Goal: Task Accomplishment & Management: Complete application form

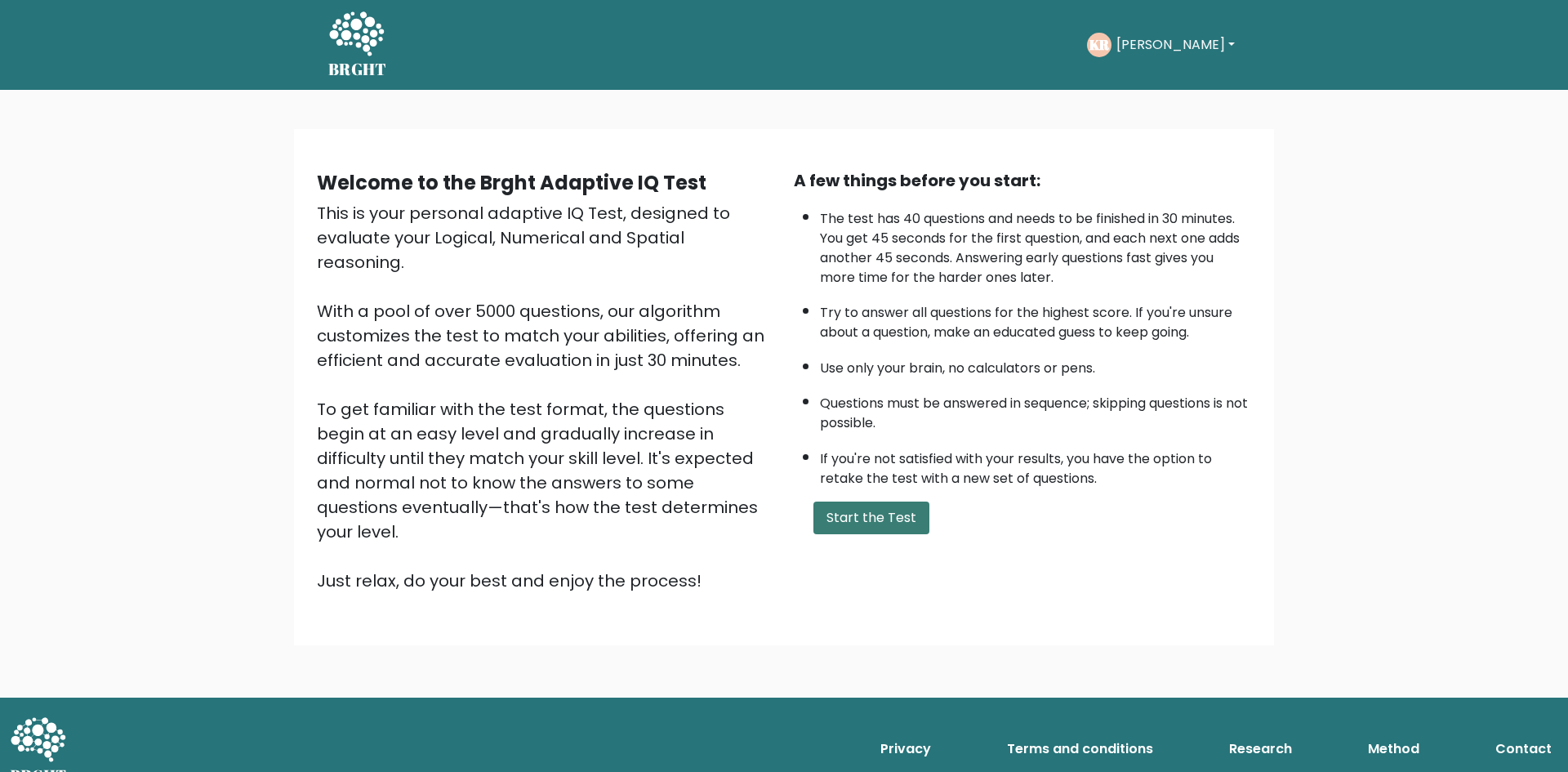
click at [880, 521] on button "Start the Test" at bounding box center [871, 518] width 116 height 33
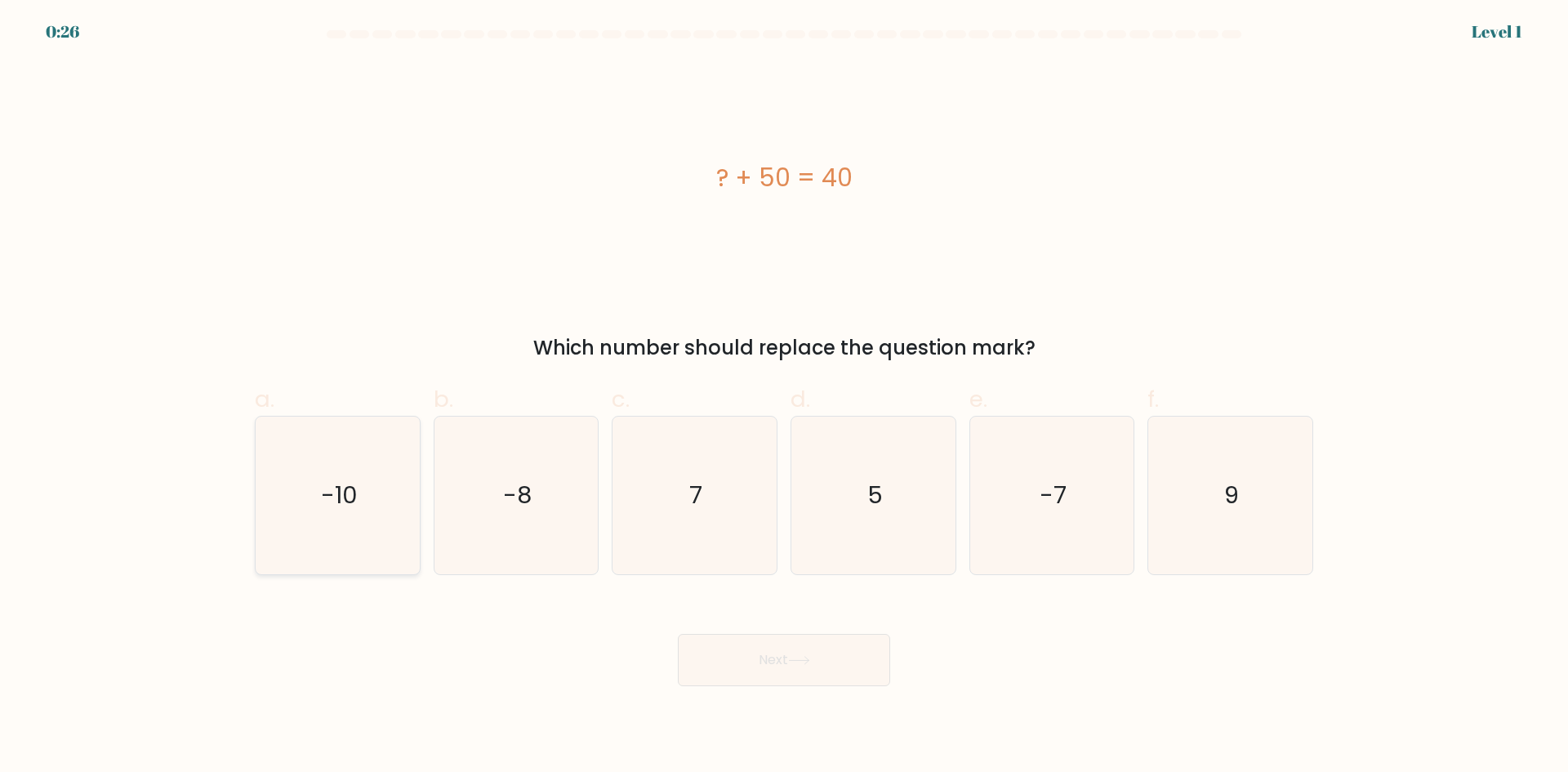
click at [311, 501] on icon "-10" at bounding box center [337, 495] width 158 height 158
click at [784, 397] on input "a. -10" at bounding box center [784, 392] width 1 height 10
radio input "true"
click at [822, 660] on button "Next" at bounding box center [784, 660] width 212 height 52
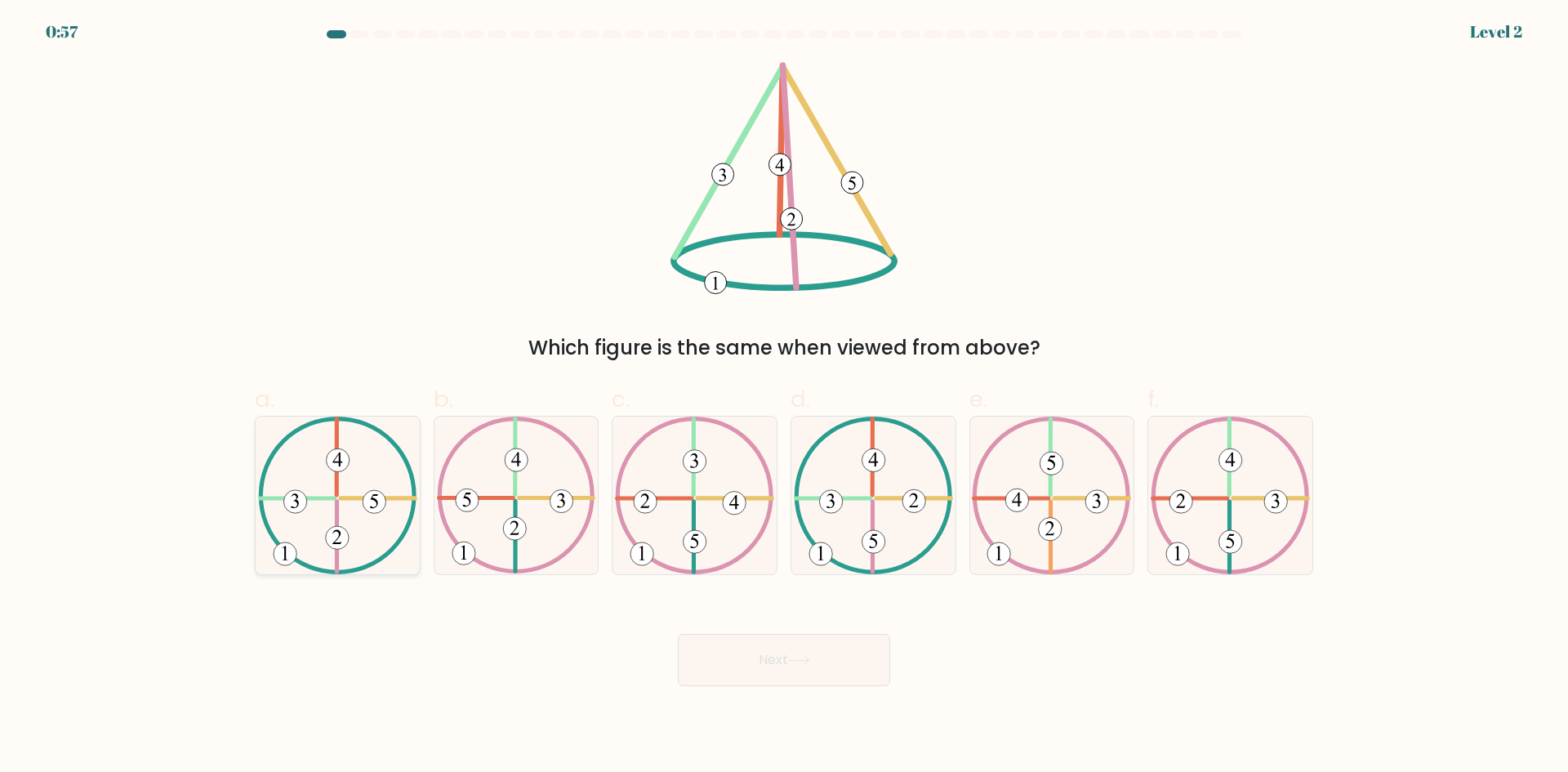
click at [390, 533] on icon at bounding box center [337, 495] width 159 height 158
click at [784, 397] on input "a." at bounding box center [784, 392] width 1 height 10
radio input "true"
click at [685, 667] on button "Next" at bounding box center [784, 660] width 212 height 52
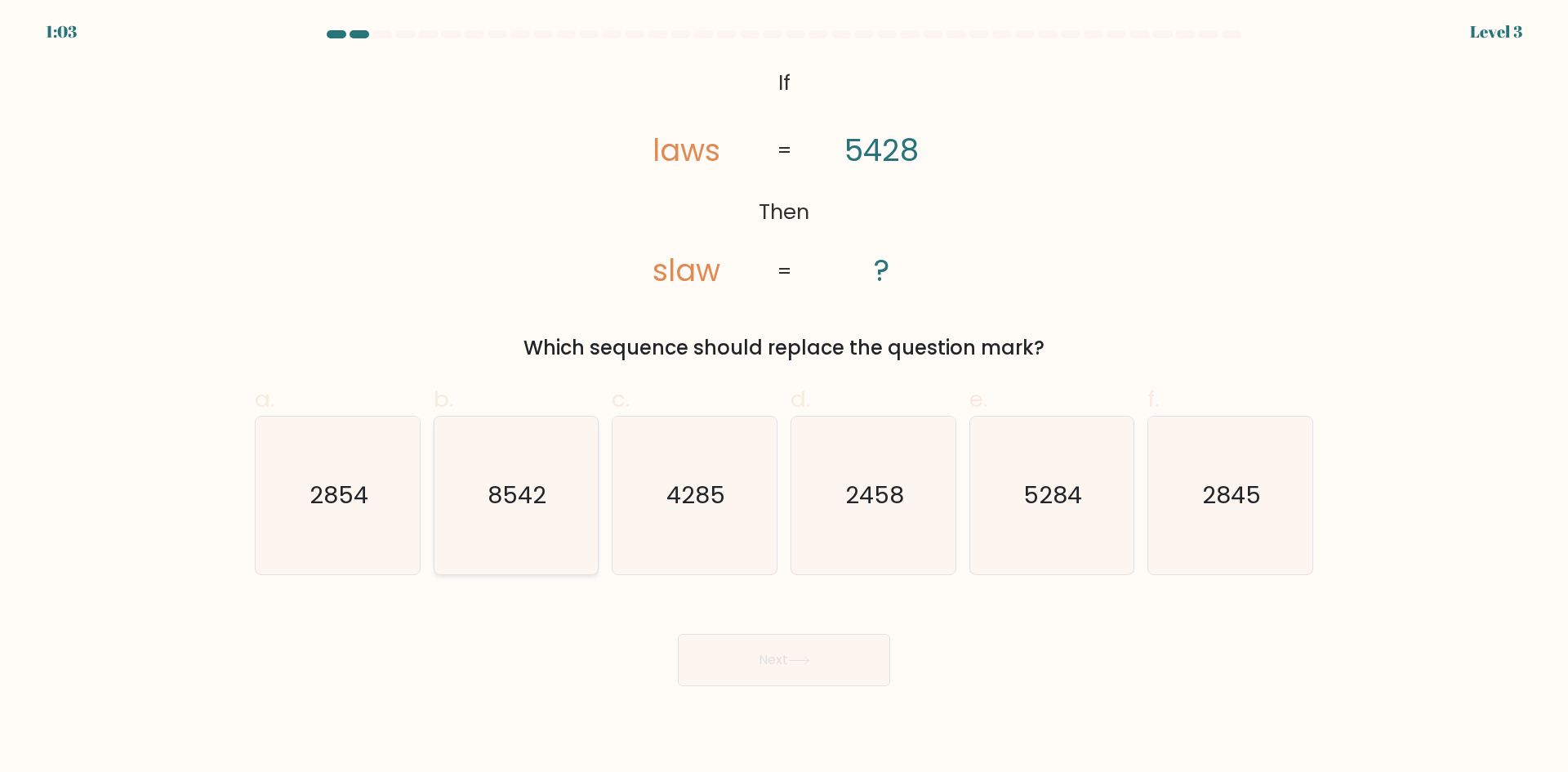
click at [495, 512] on icon "8542" at bounding box center [516, 495] width 158 height 158
click at [784, 397] on input "b. 8542" at bounding box center [784, 392] width 1 height 10
radio input "true"
click at [721, 658] on button "Next" at bounding box center [784, 660] width 212 height 52
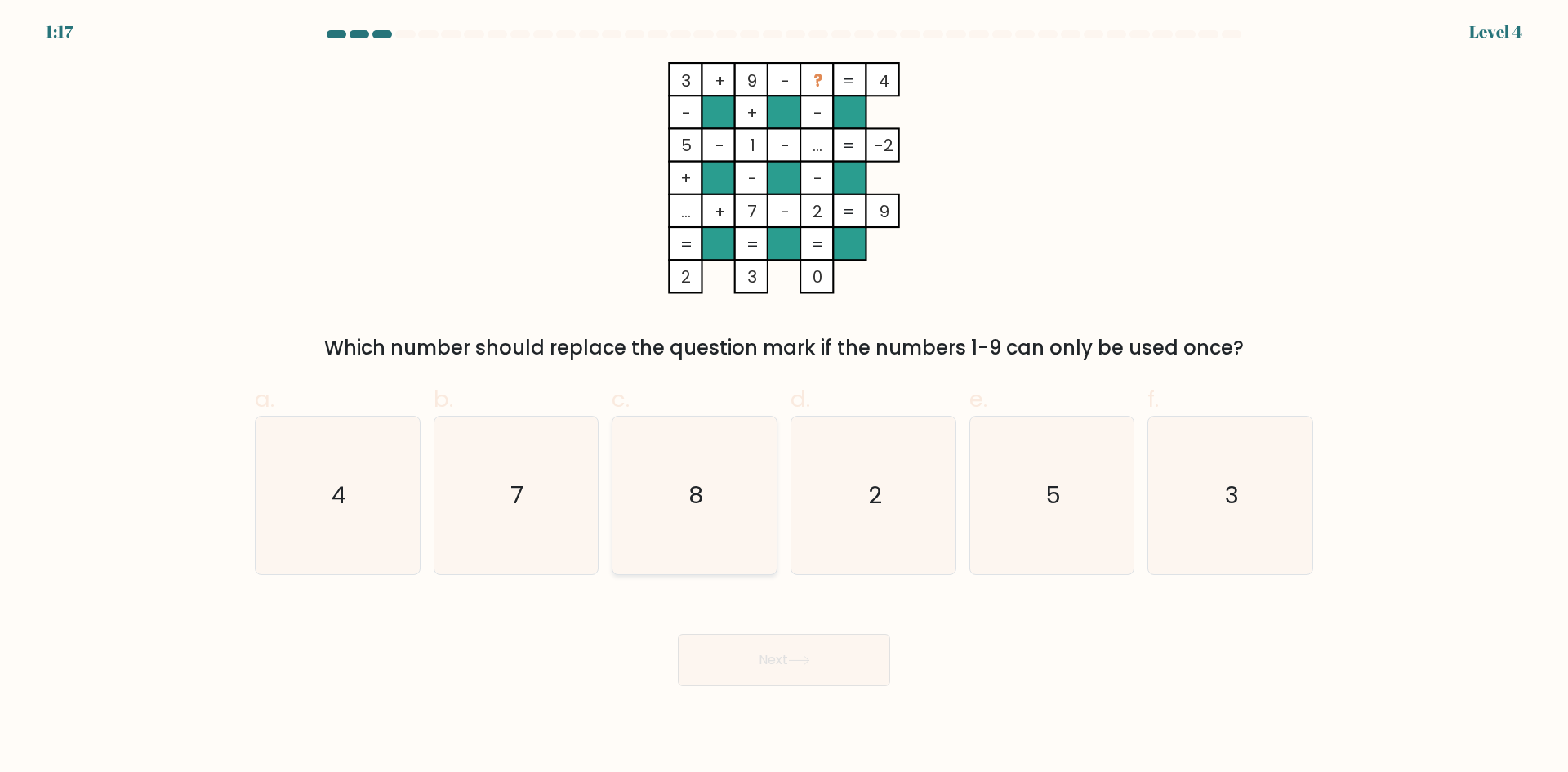
click at [696, 508] on text "8" at bounding box center [696, 495] width 15 height 33
click at [784, 397] on input "c. 8" at bounding box center [784, 392] width 1 height 10
radio input "true"
click at [745, 655] on button "Next" at bounding box center [784, 660] width 212 height 52
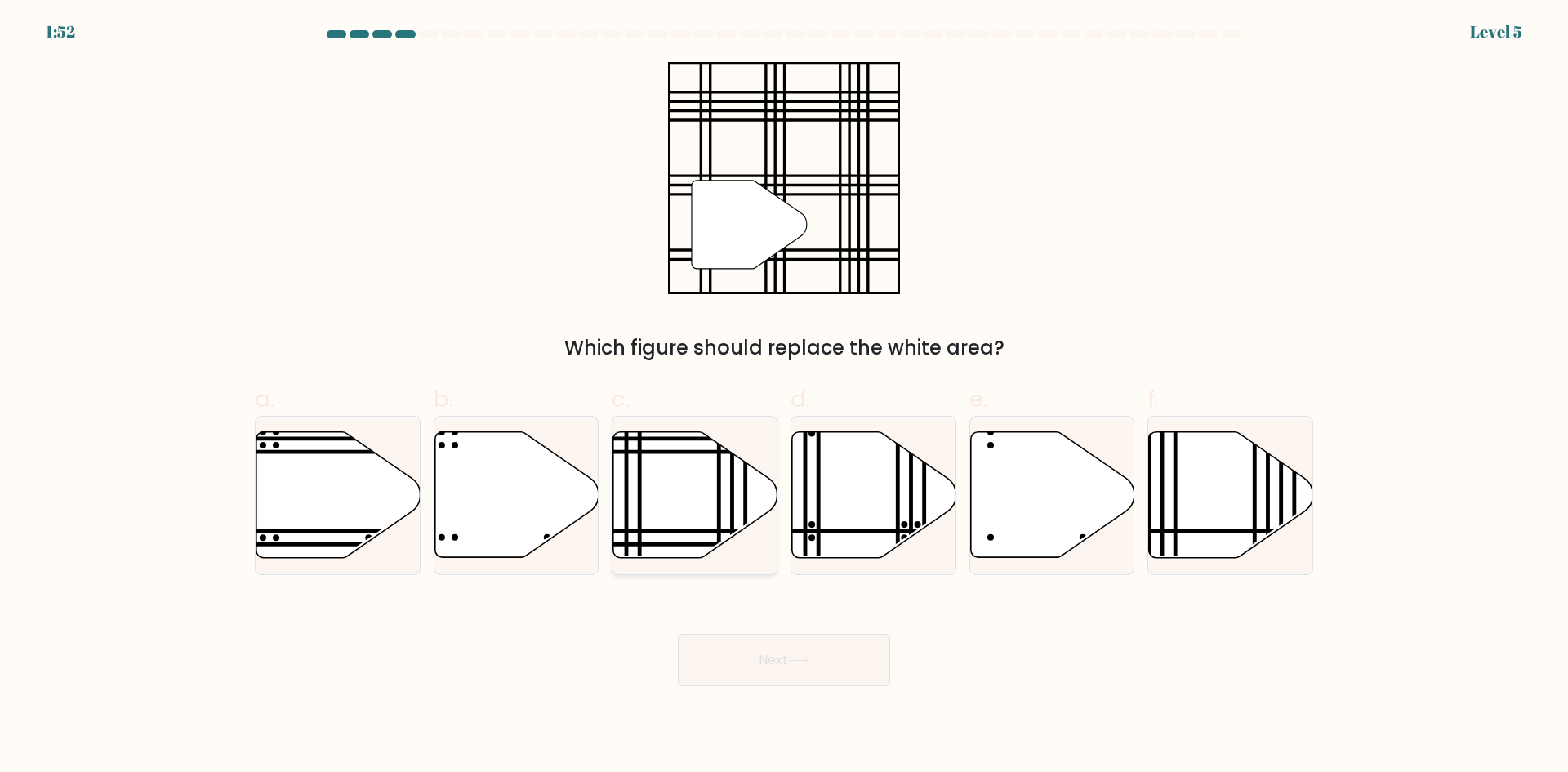
click at [668, 512] on icon at bounding box center [695, 494] width 164 height 126
click at [784, 397] on input "c." at bounding box center [784, 392] width 1 height 10
radio input "true"
click at [733, 652] on button "Next" at bounding box center [784, 660] width 212 height 52
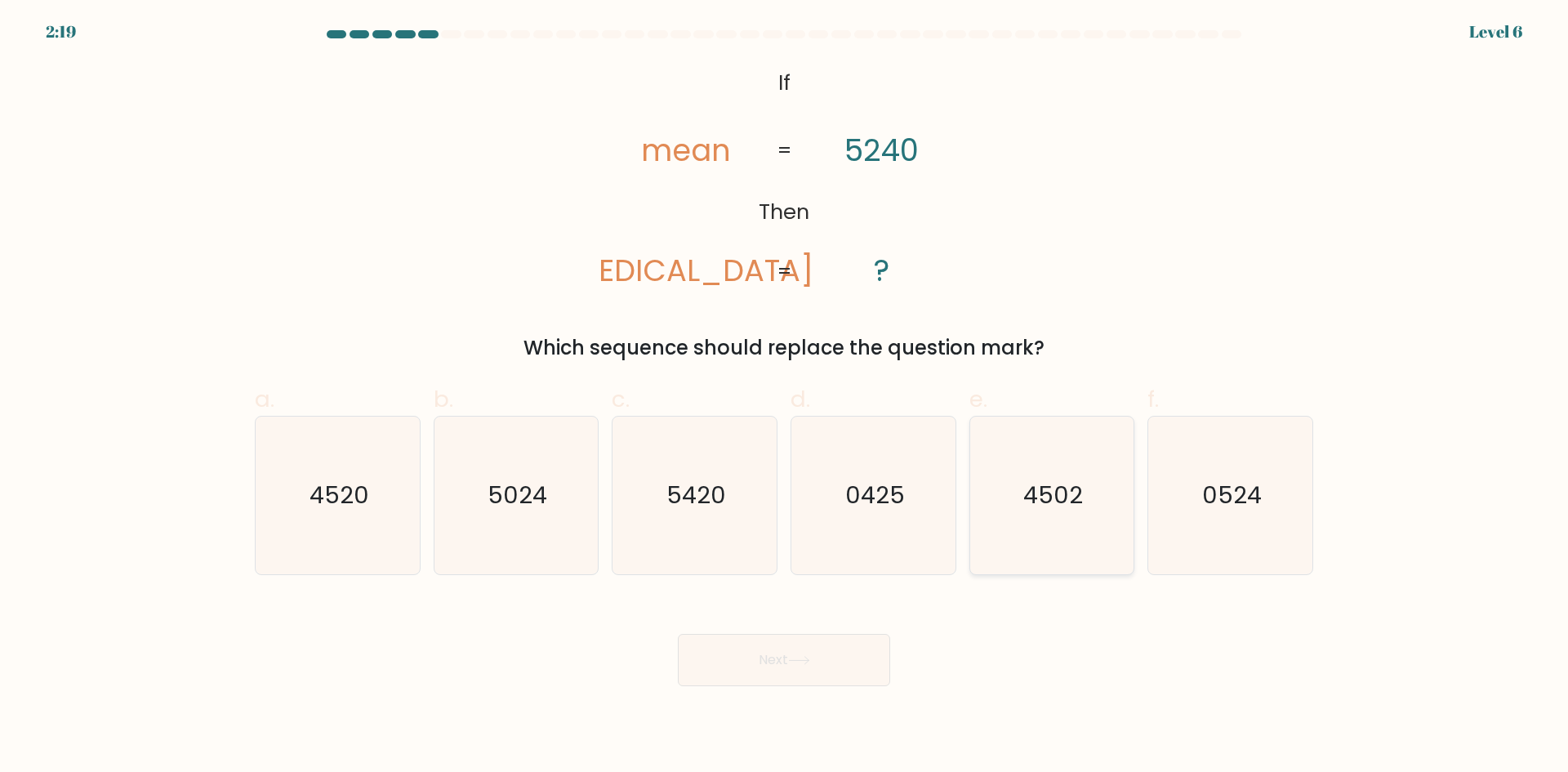
click at [1032, 558] on icon "4502" at bounding box center [1052, 495] width 158 height 158
click at [784, 397] on input "e. 4502" at bounding box center [784, 392] width 1 height 10
radio input "true"
click at [337, 497] on text "4520" at bounding box center [339, 495] width 60 height 33
click at [784, 397] on input "a. 4520" at bounding box center [784, 392] width 1 height 10
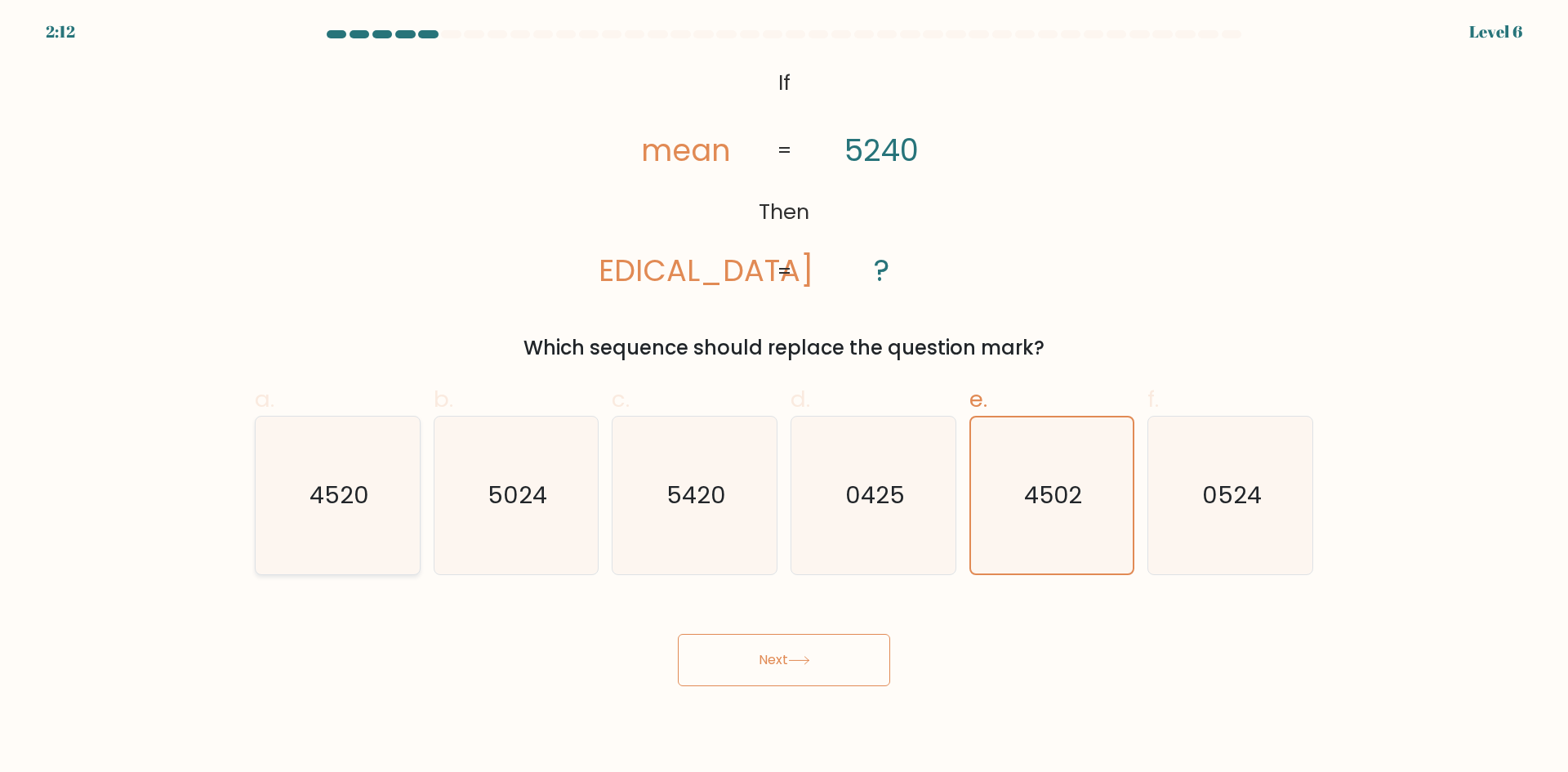
radio input "true"
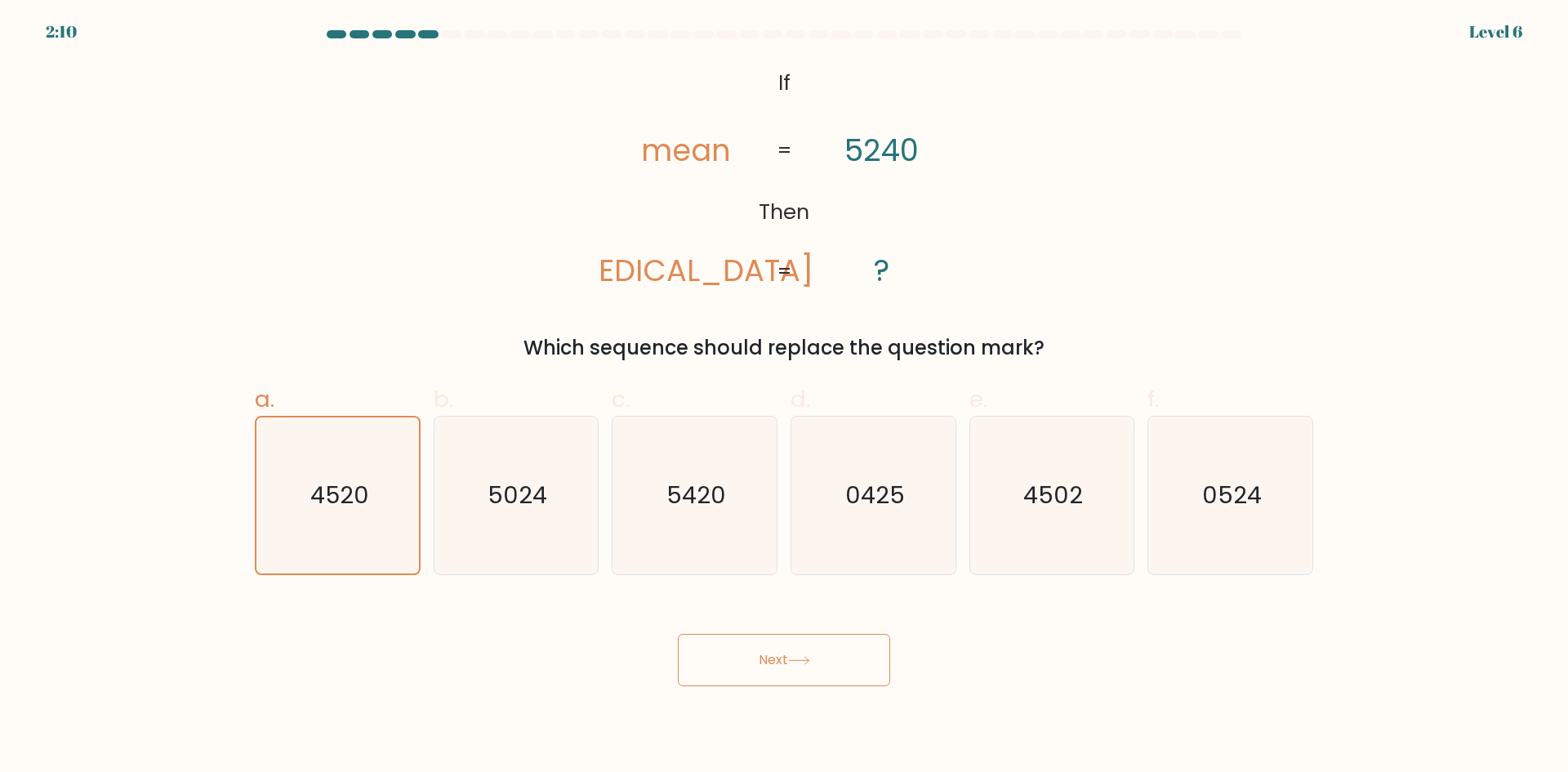
click at [750, 682] on button "Next" at bounding box center [784, 660] width 212 height 52
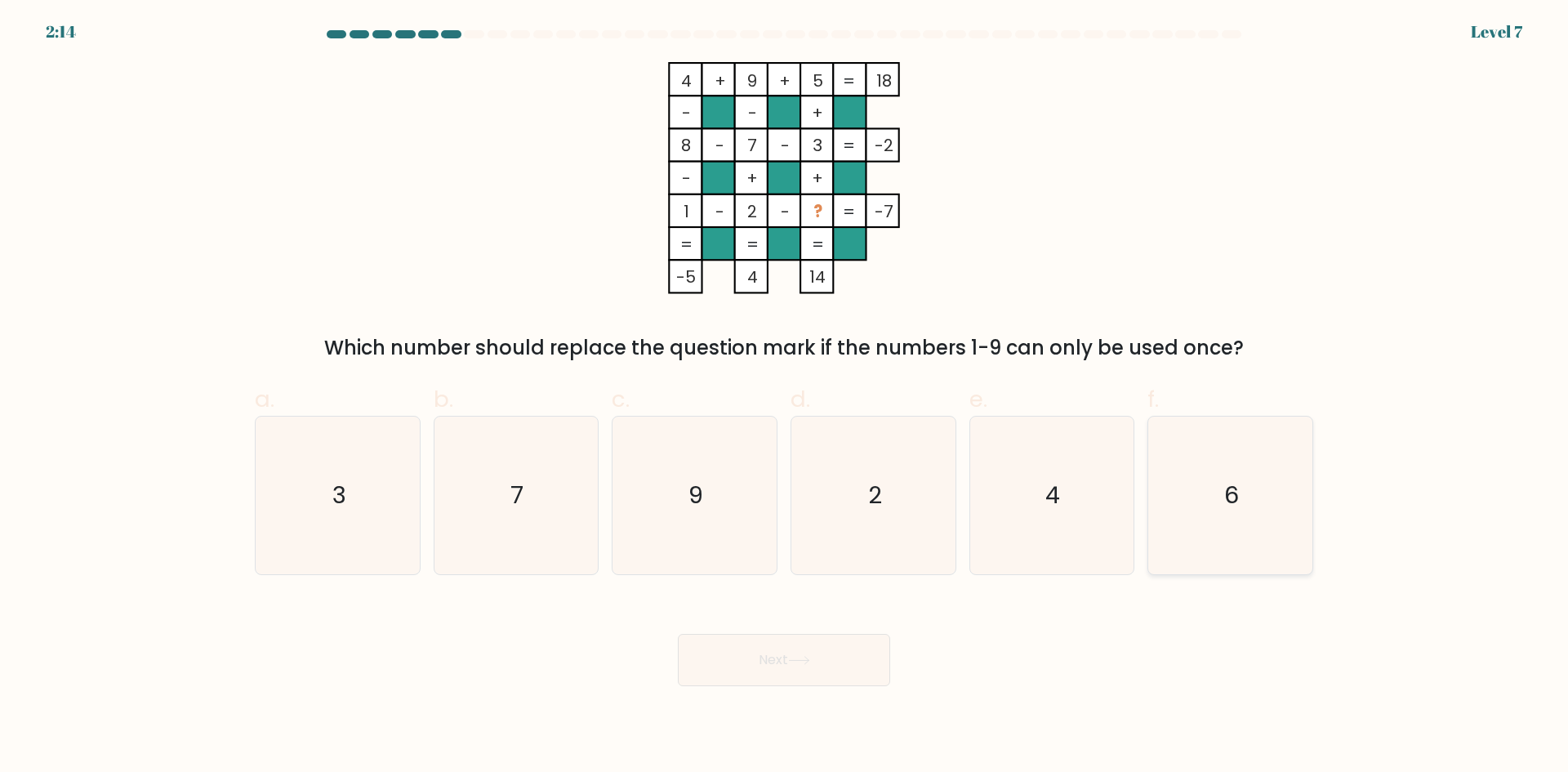
click at [1256, 536] on icon "6" at bounding box center [1230, 495] width 158 height 158
click at [784, 397] on input "f. 6" at bounding box center [784, 392] width 1 height 10
radio input "true"
click at [809, 681] on button "Next" at bounding box center [784, 660] width 212 height 52
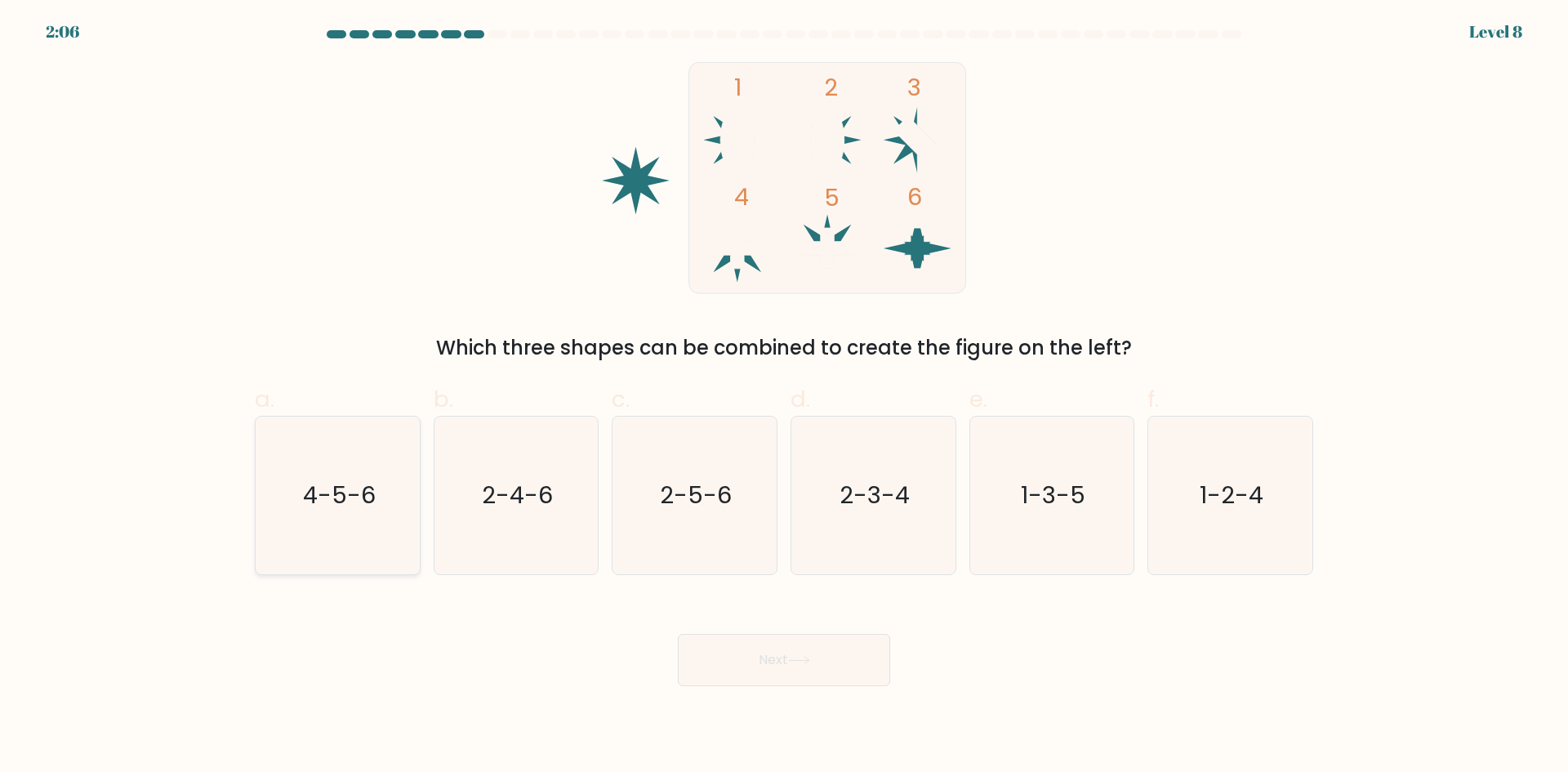
click at [291, 468] on icon "4-5-6" at bounding box center [337, 495] width 158 height 158
click at [784, 397] on input "a. 4-5-6" at bounding box center [784, 392] width 1 height 10
radio input "true"
click at [726, 642] on button "Next" at bounding box center [784, 660] width 212 height 52
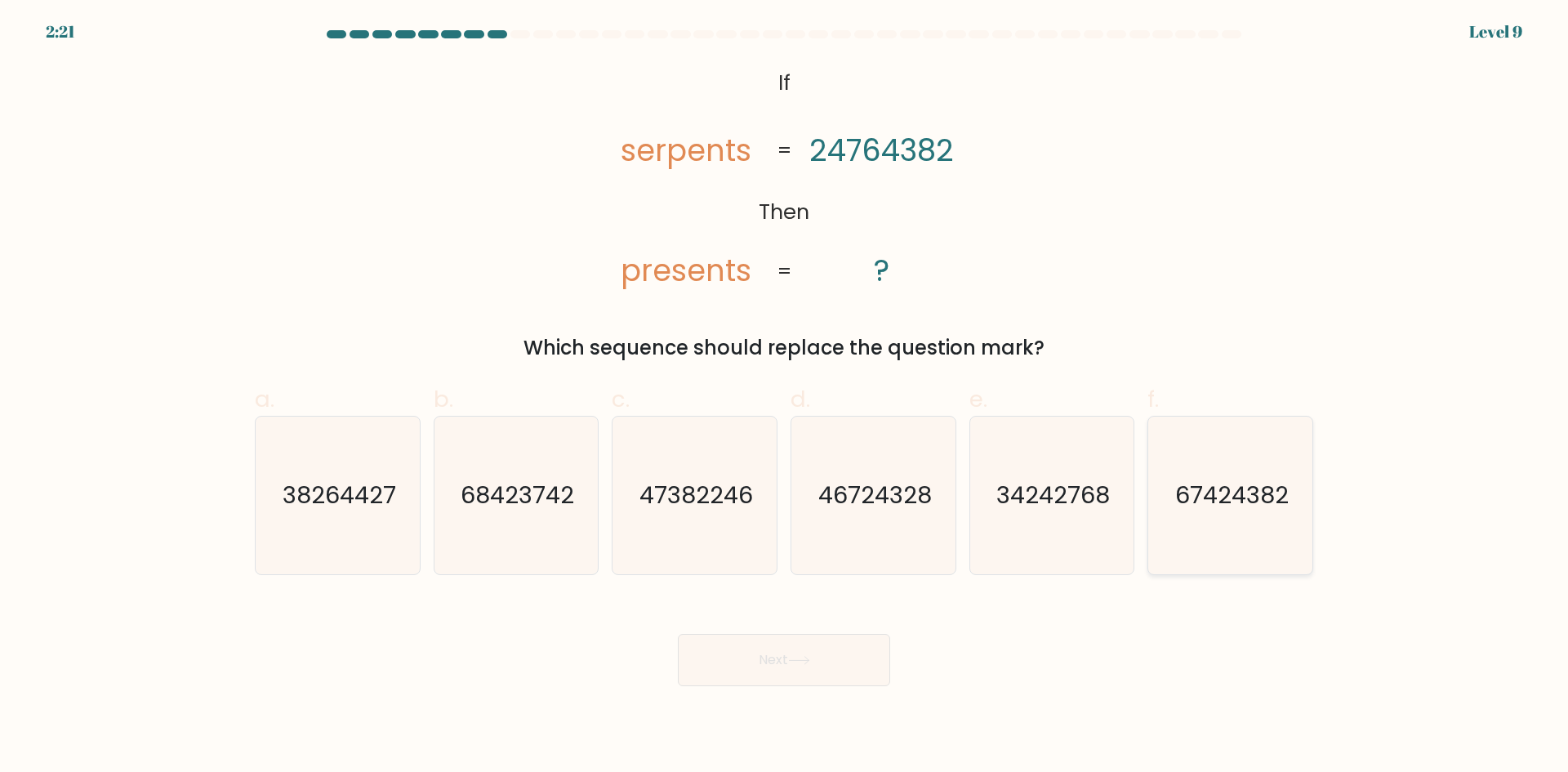
click at [1257, 523] on icon "67424382" at bounding box center [1230, 495] width 158 height 158
click at [784, 397] on input "f. 67424382" at bounding box center [784, 392] width 1 height 10
radio input "true"
click at [815, 676] on button "Next" at bounding box center [784, 660] width 212 height 52
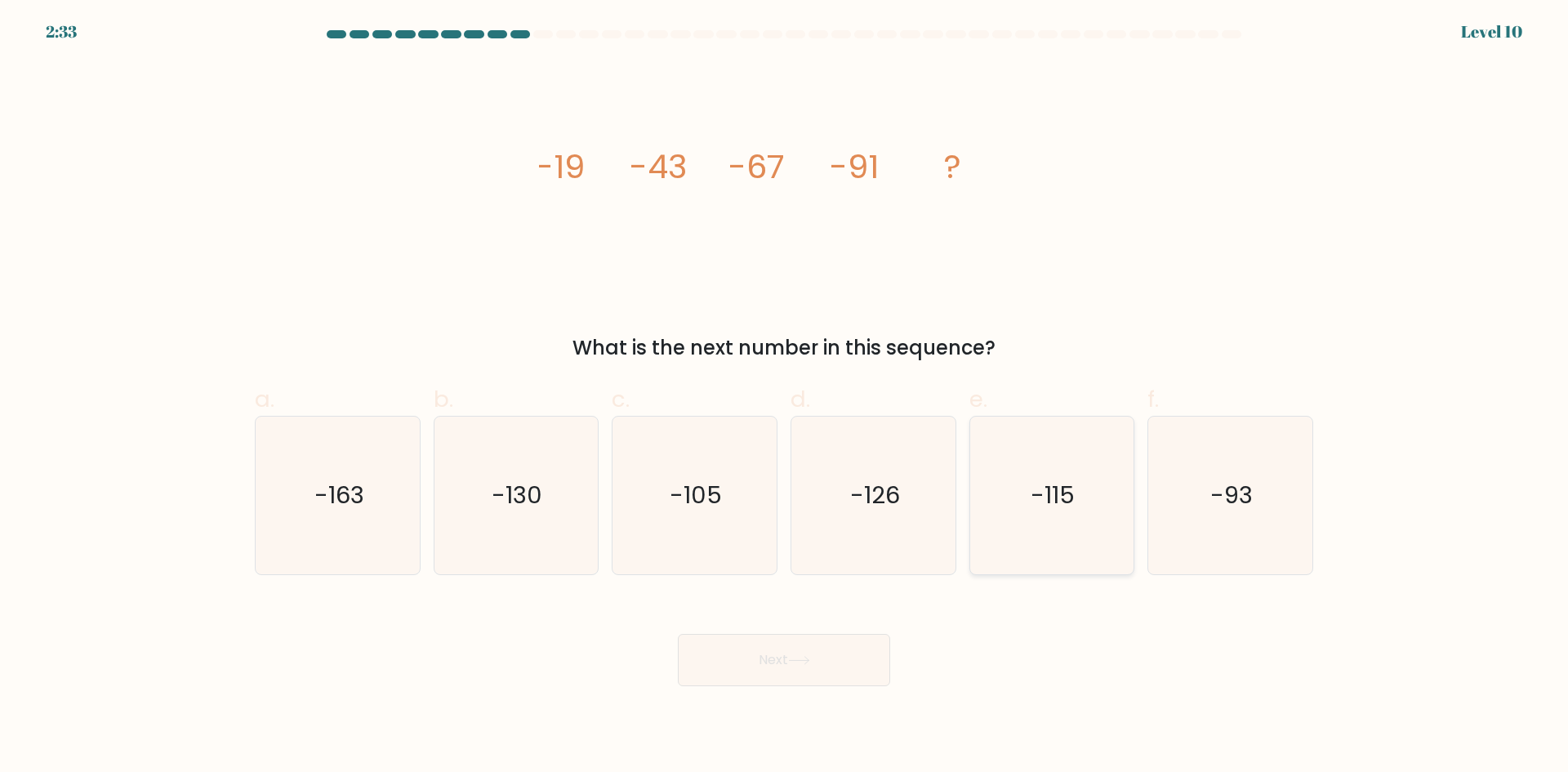
click at [1070, 537] on icon "-115" at bounding box center [1052, 495] width 158 height 158
click at [784, 397] on input "e. -115" at bounding box center [784, 392] width 1 height 10
radio input "true"
click at [870, 664] on button "Next" at bounding box center [784, 660] width 212 height 52
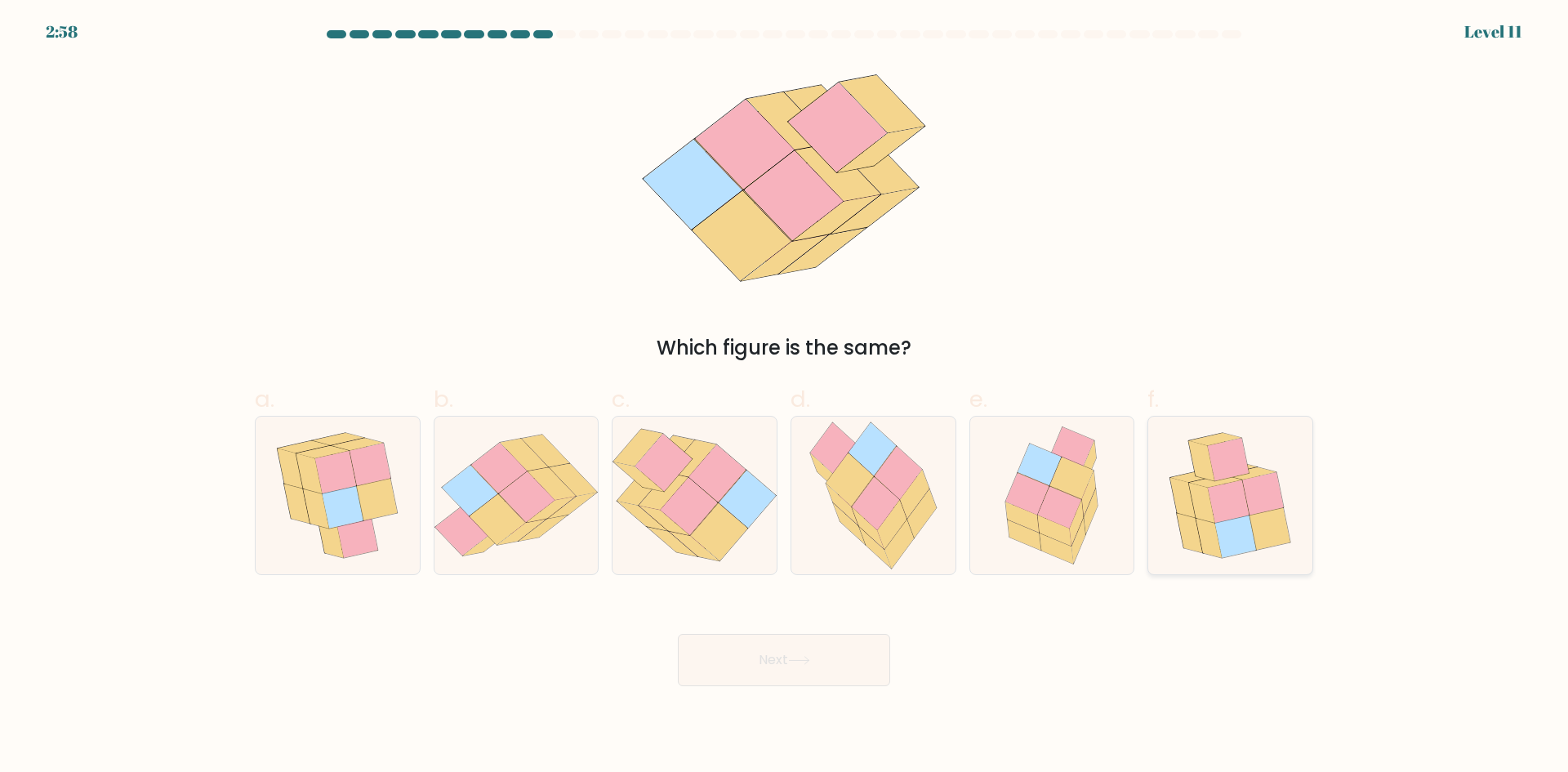
click at [1209, 504] on icon at bounding box center [1201, 503] width 27 height 40
click at [784, 397] on input "f." at bounding box center [784, 392] width 1 height 10
radio input "true"
click at [802, 656] on icon at bounding box center [799, 661] width 22 height 9
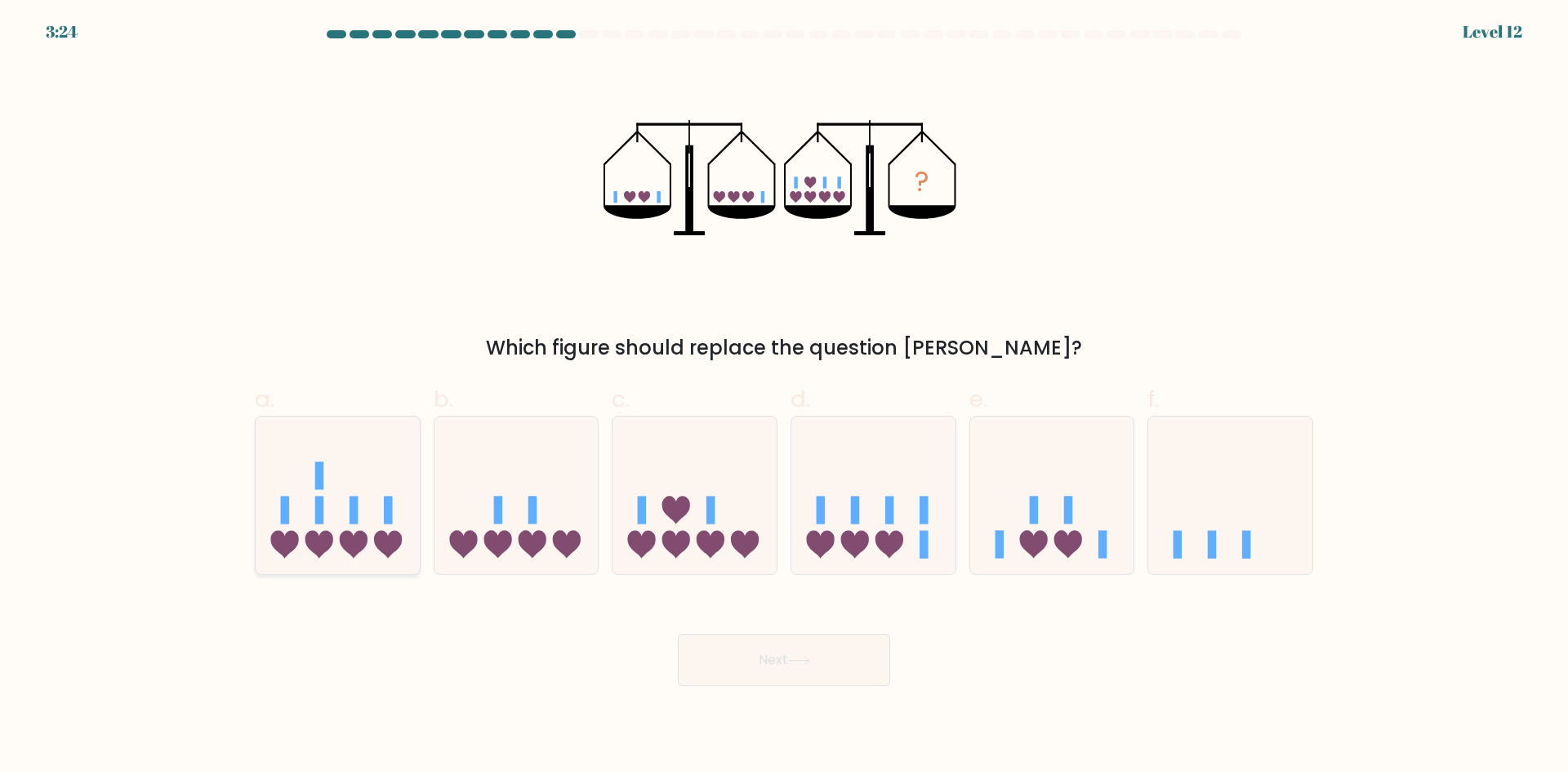
click at [312, 552] on icon at bounding box center [319, 545] width 27 height 27
click at [784, 397] on input "a." at bounding box center [784, 392] width 1 height 10
radio input "true"
click at [710, 667] on button "Next" at bounding box center [784, 660] width 212 height 52
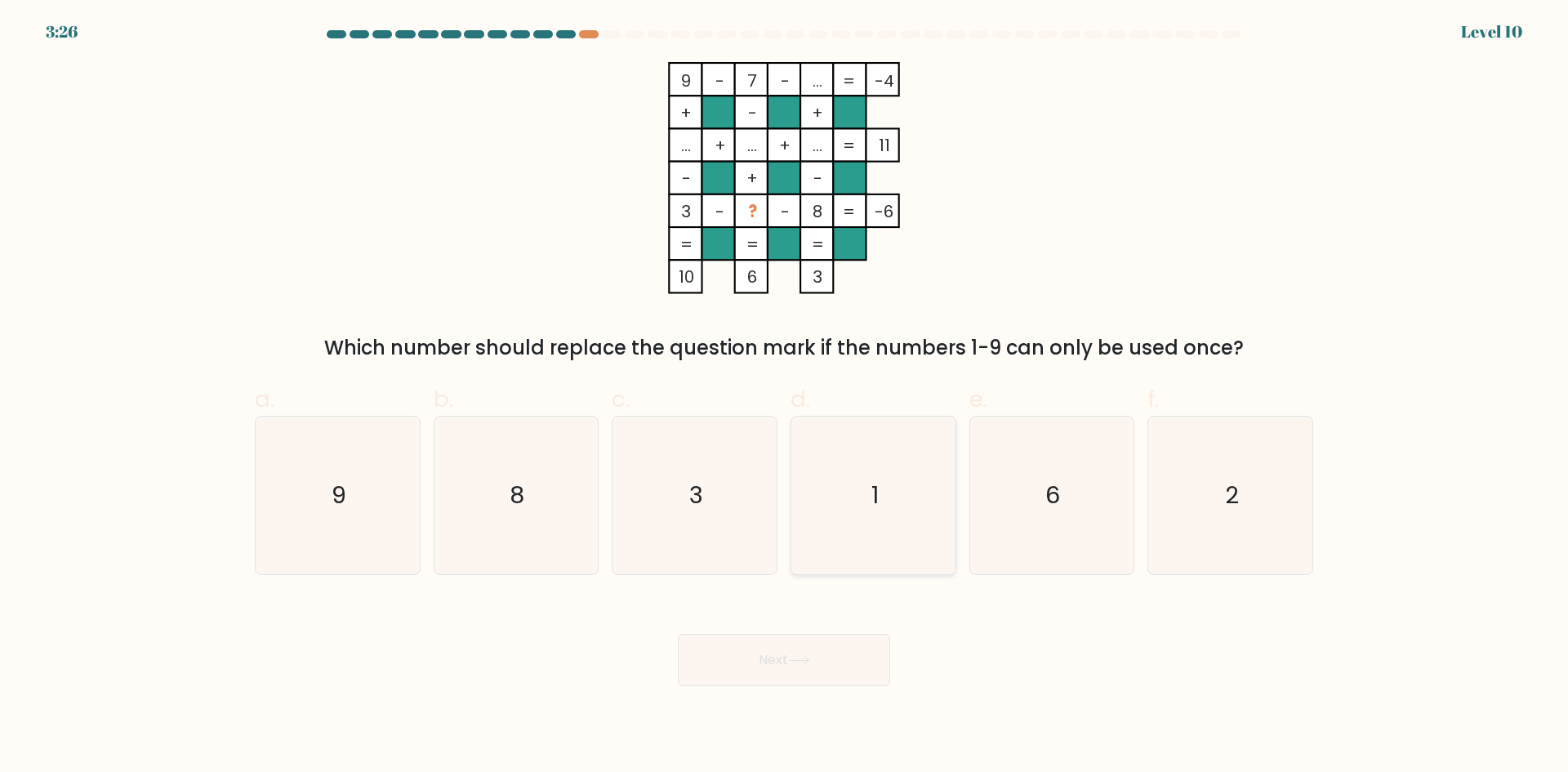
click at [863, 480] on icon "1" at bounding box center [873, 495] width 158 height 158
click at [784, 397] on input "d. 1" at bounding box center [784, 392] width 1 height 10
radio input "true"
click at [806, 658] on icon at bounding box center [799, 661] width 22 height 9
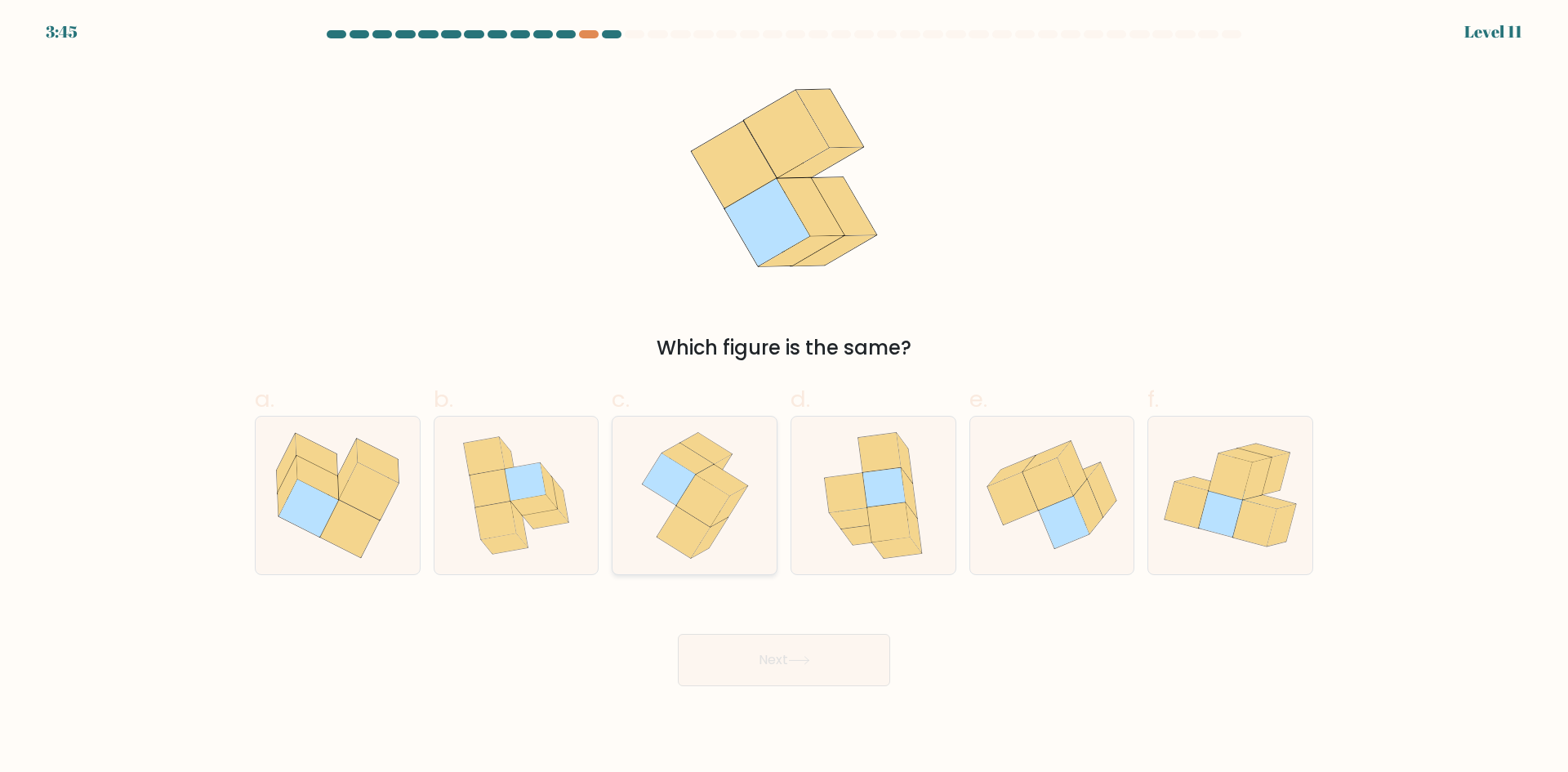
click at [692, 531] on icon at bounding box center [683, 531] width 53 height 51
click at [784, 397] on input "c." at bounding box center [784, 392] width 1 height 10
radio input "true"
click at [831, 680] on button "Next" at bounding box center [784, 660] width 212 height 52
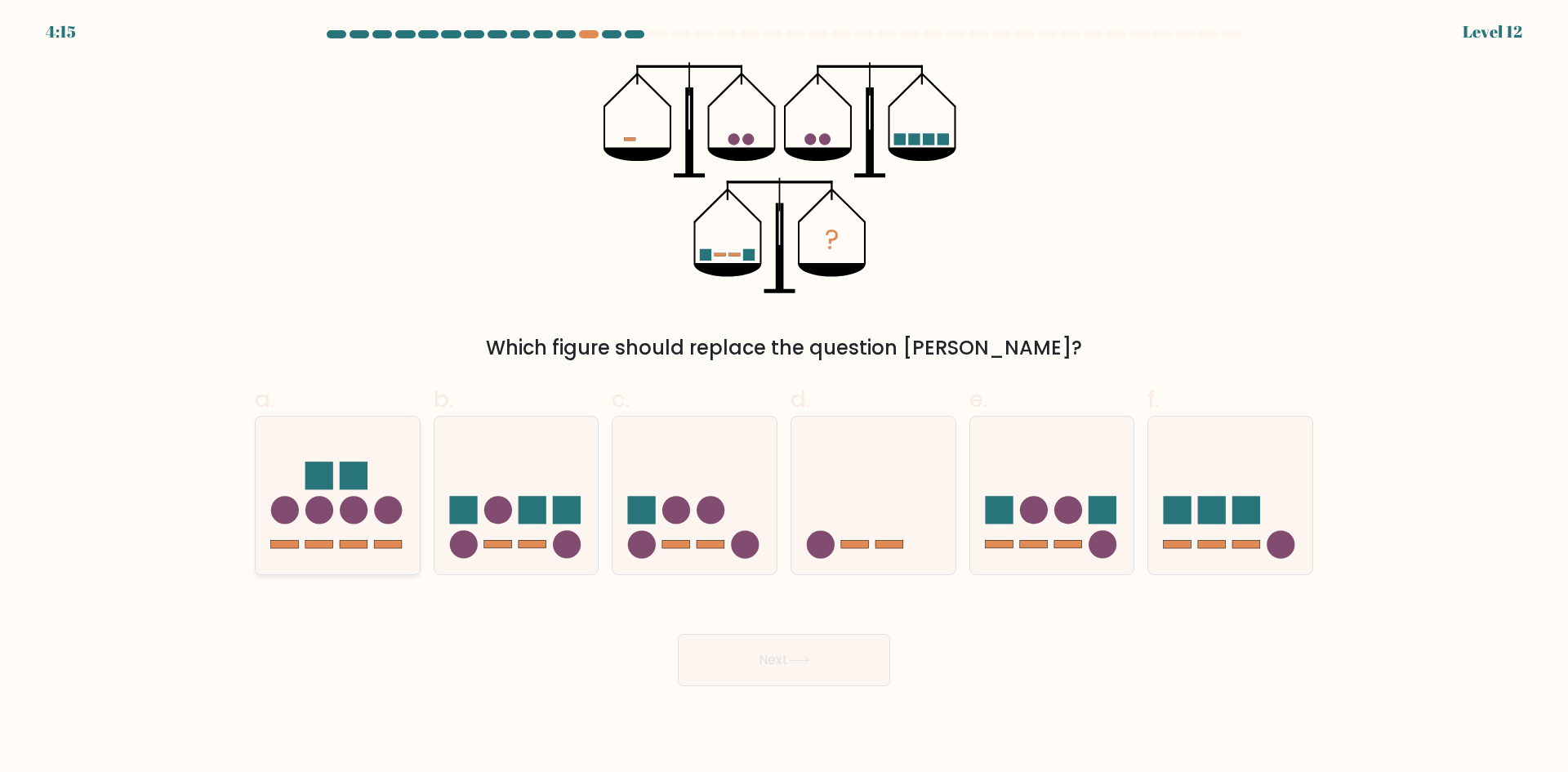
click at [331, 512] on circle at bounding box center [319, 511] width 27 height 27
click at [784, 397] on input "a." at bounding box center [784, 392] width 1 height 10
radio input "true"
click at [829, 692] on body "4:12 Level 12" at bounding box center [784, 386] width 1568 height 772
click at [809, 649] on button "Next" at bounding box center [784, 660] width 212 height 52
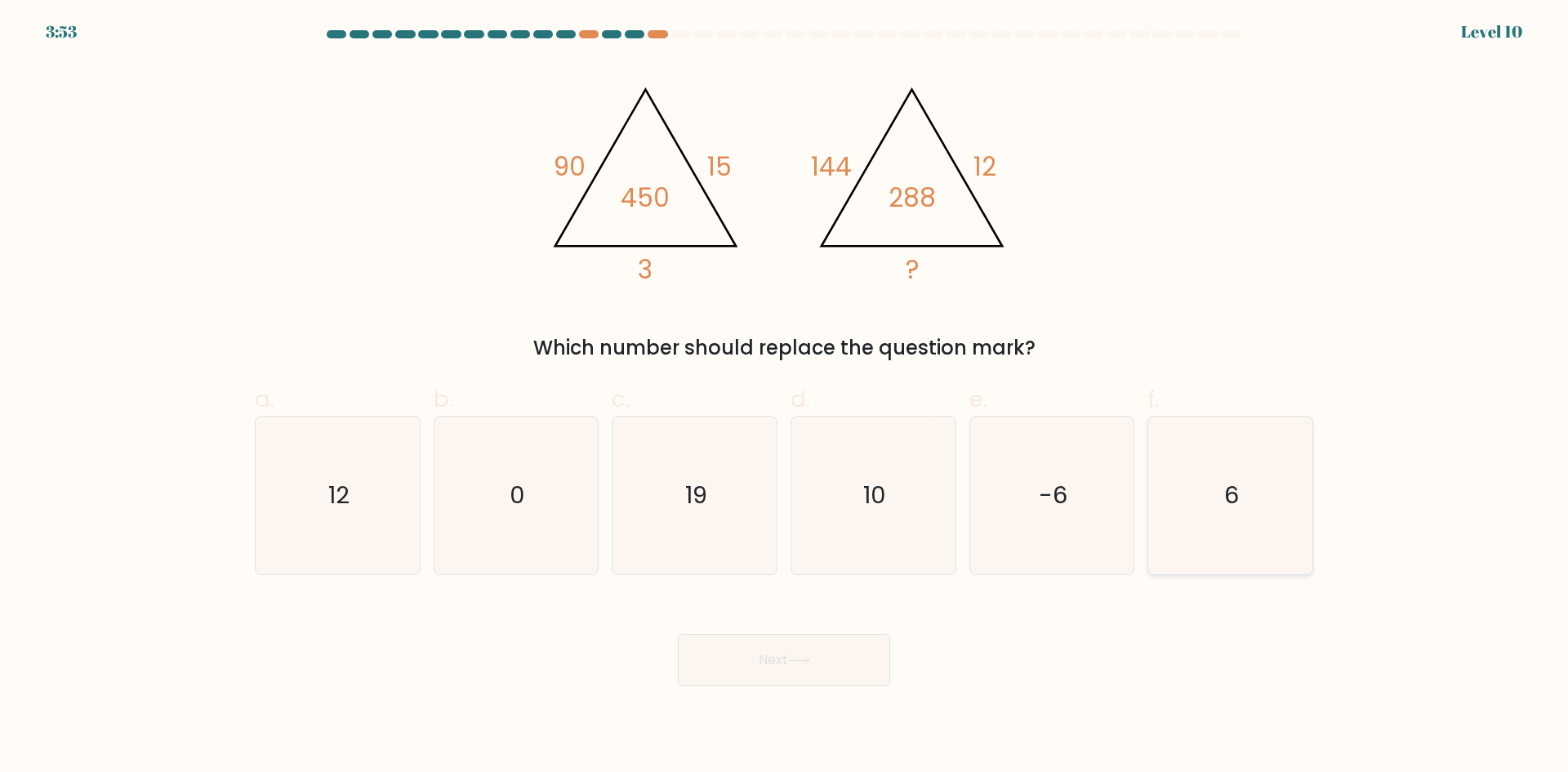
click at [1225, 499] on text "6" at bounding box center [1231, 495] width 15 height 33
click at [784, 397] on input "f. 6" at bounding box center [784, 392] width 1 height 10
radio input "true"
click at [819, 657] on button "Next" at bounding box center [784, 660] width 212 height 52
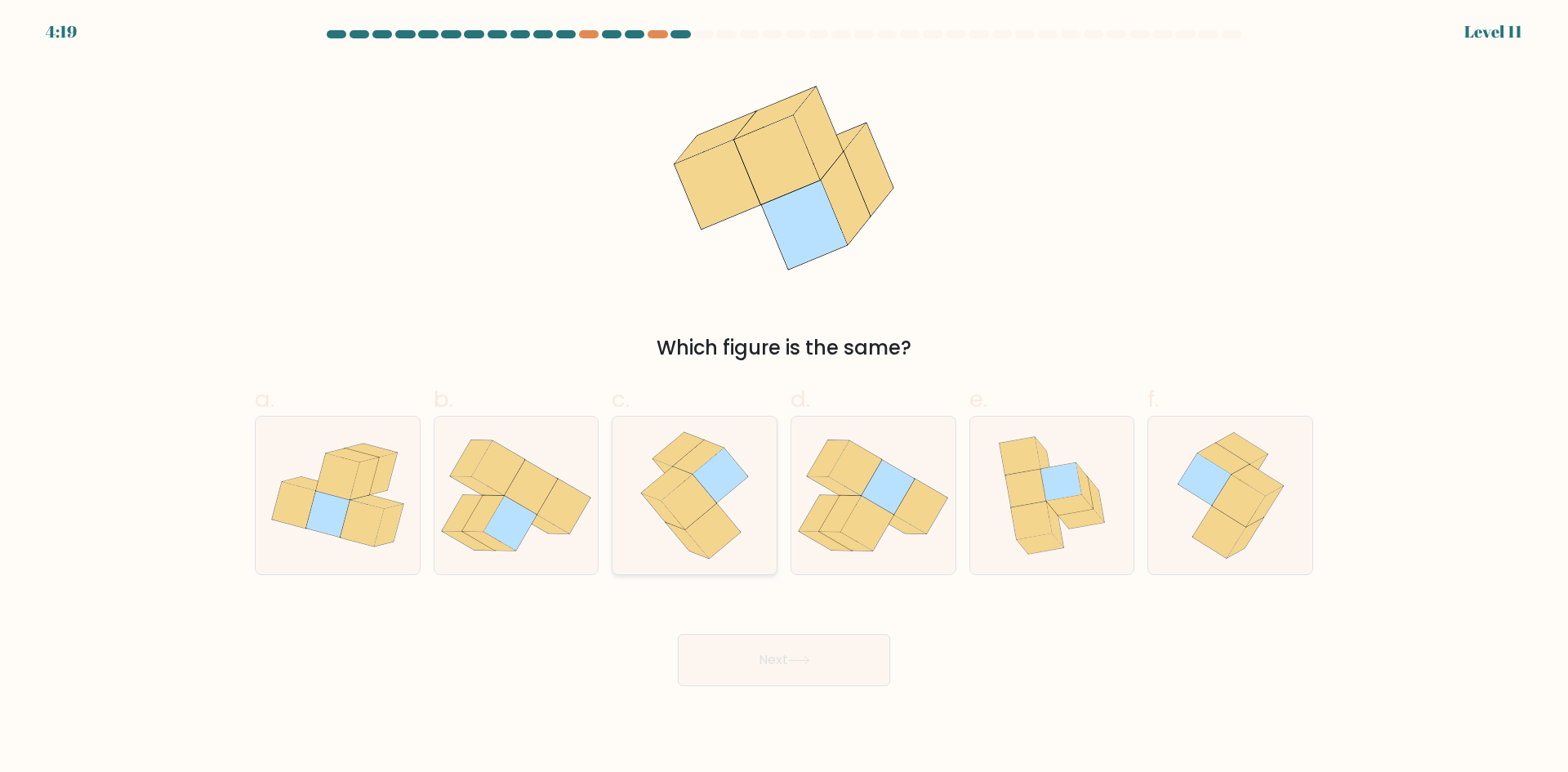
click at [725, 496] on icon at bounding box center [720, 476] width 56 height 56
click at [784, 397] on input "c." at bounding box center [784, 392] width 1 height 10
radio input "true"
click at [771, 660] on button "Next" at bounding box center [784, 660] width 212 height 52
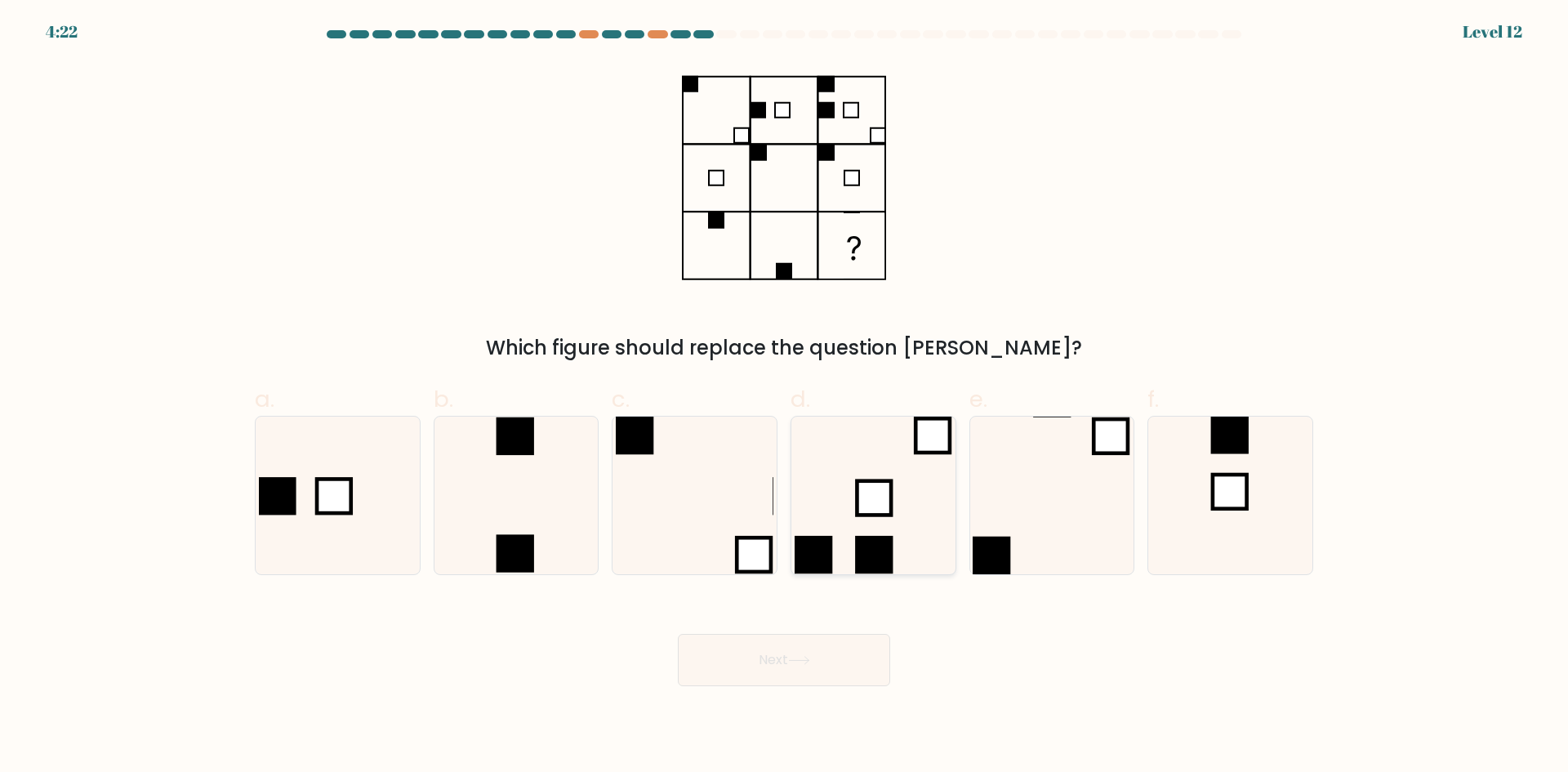
click at [838, 510] on icon at bounding box center [873, 495] width 158 height 158
click at [784, 397] on input "d." at bounding box center [784, 392] width 1 height 10
radio input "true"
click at [716, 665] on button "Next" at bounding box center [784, 660] width 212 height 52
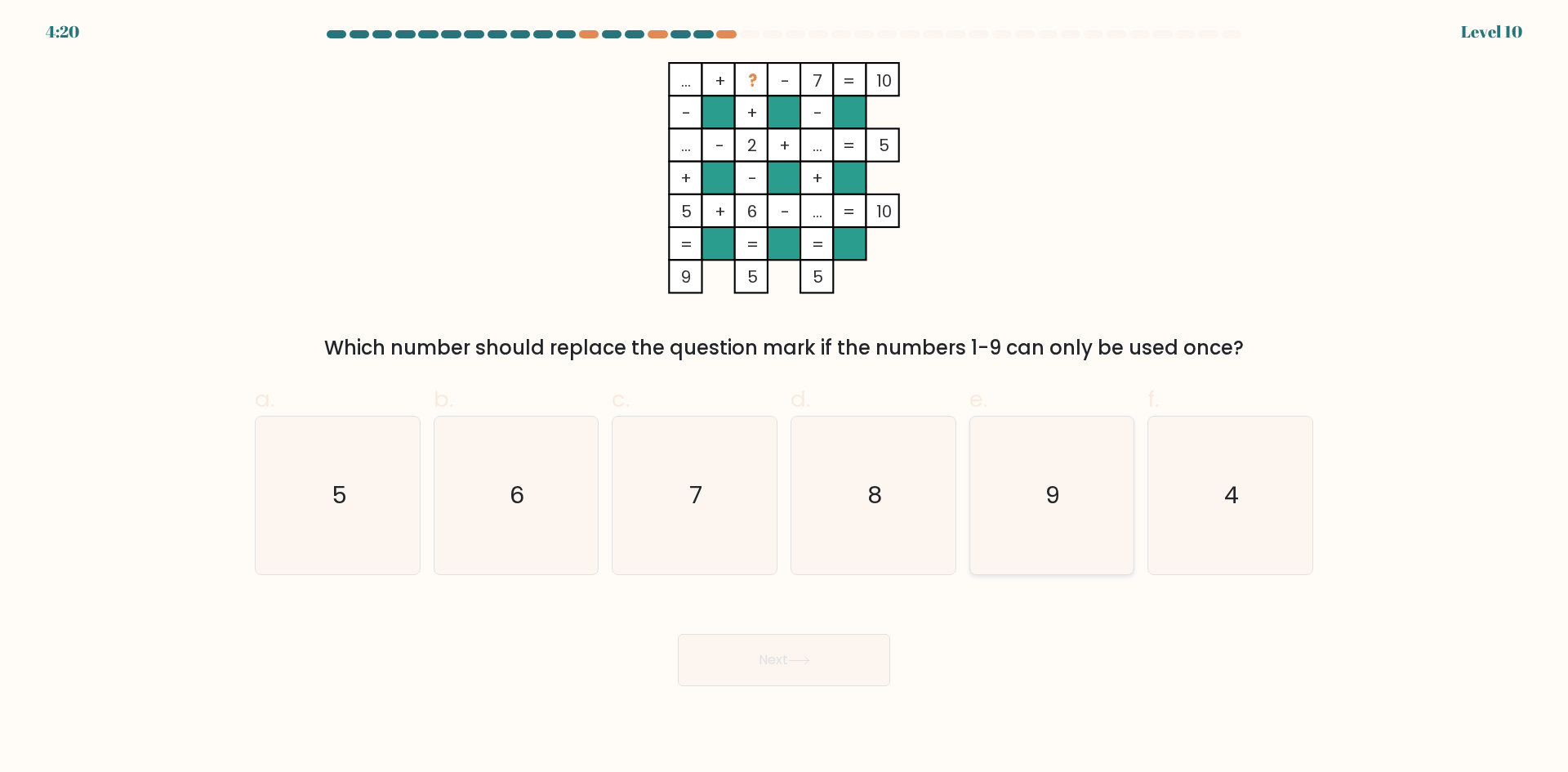
click at [1019, 511] on icon "9" at bounding box center [1052, 495] width 158 height 158
click at [784, 397] on input "e. 9" at bounding box center [784, 392] width 1 height 10
radio input "true"
click at [804, 680] on button "Next" at bounding box center [784, 660] width 212 height 52
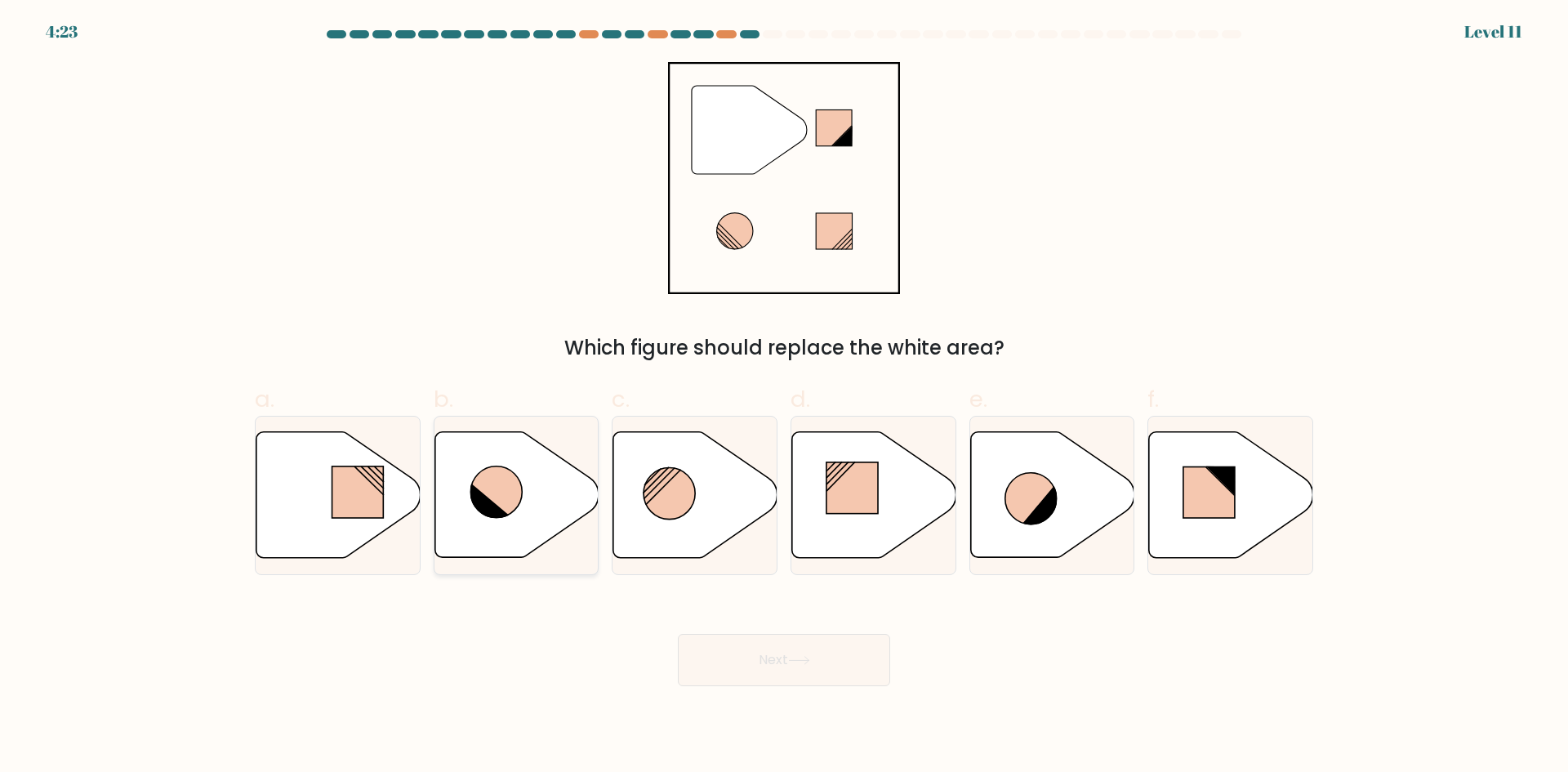
click at [483, 488] on icon at bounding box center [496, 492] width 51 height 51
click at [784, 397] on input "b." at bounding box center [784, 392] width 1 height 10
radio input "true"
click at [758, 673] on button "Next" at bounding box center [784, 660] width 212 height 52
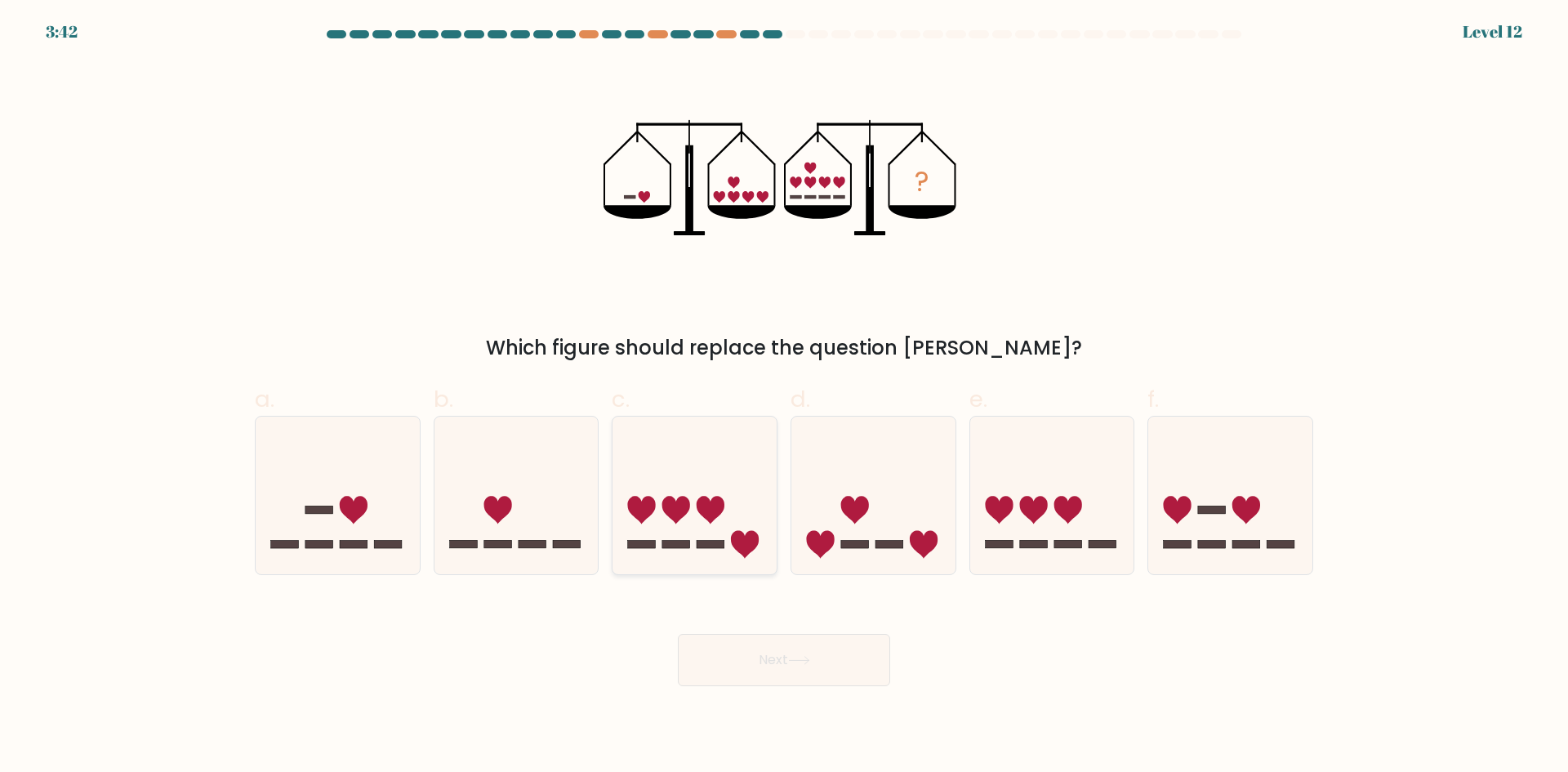
click at [681, 510] on icon at bounding box center [676, 511] width 27 height 27
click at [784, 397] on input "c." at bounding box center [784, 392] width 1 height 10
radio input "true"
click at [712, 670] on button "Next" at bounding box center [784, 660] width 212 height 52
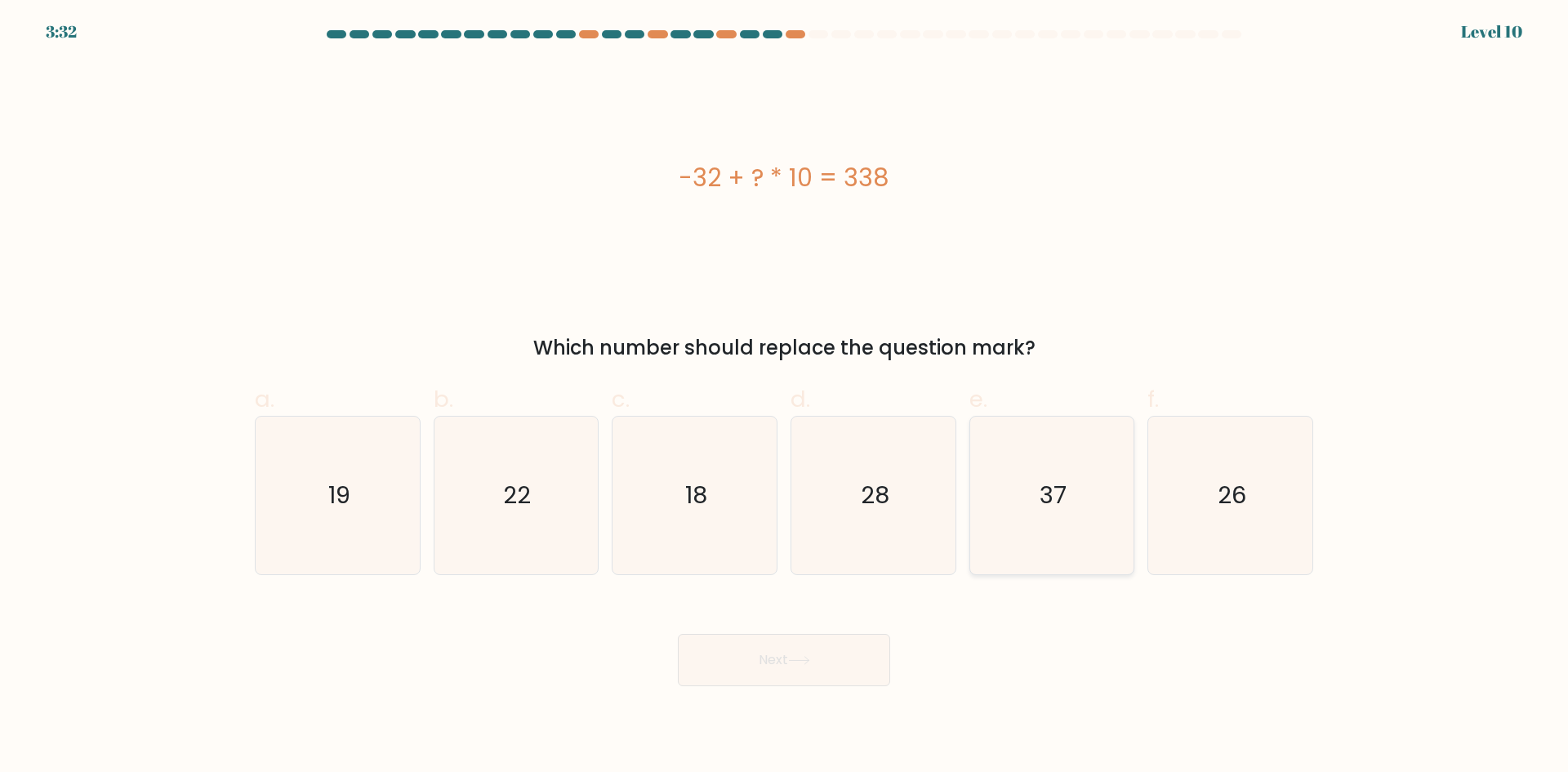
click at [1061, 504] on text "37" at bounding box center [1052, 495] width 27 height 33
click at [784, 397] on input "e. 37" at bounding box center [784, 392] width 1 height 10
radio input "true"
click at [824, 656] on button "Next" at bounding box center [784, 660] width 212 height 52
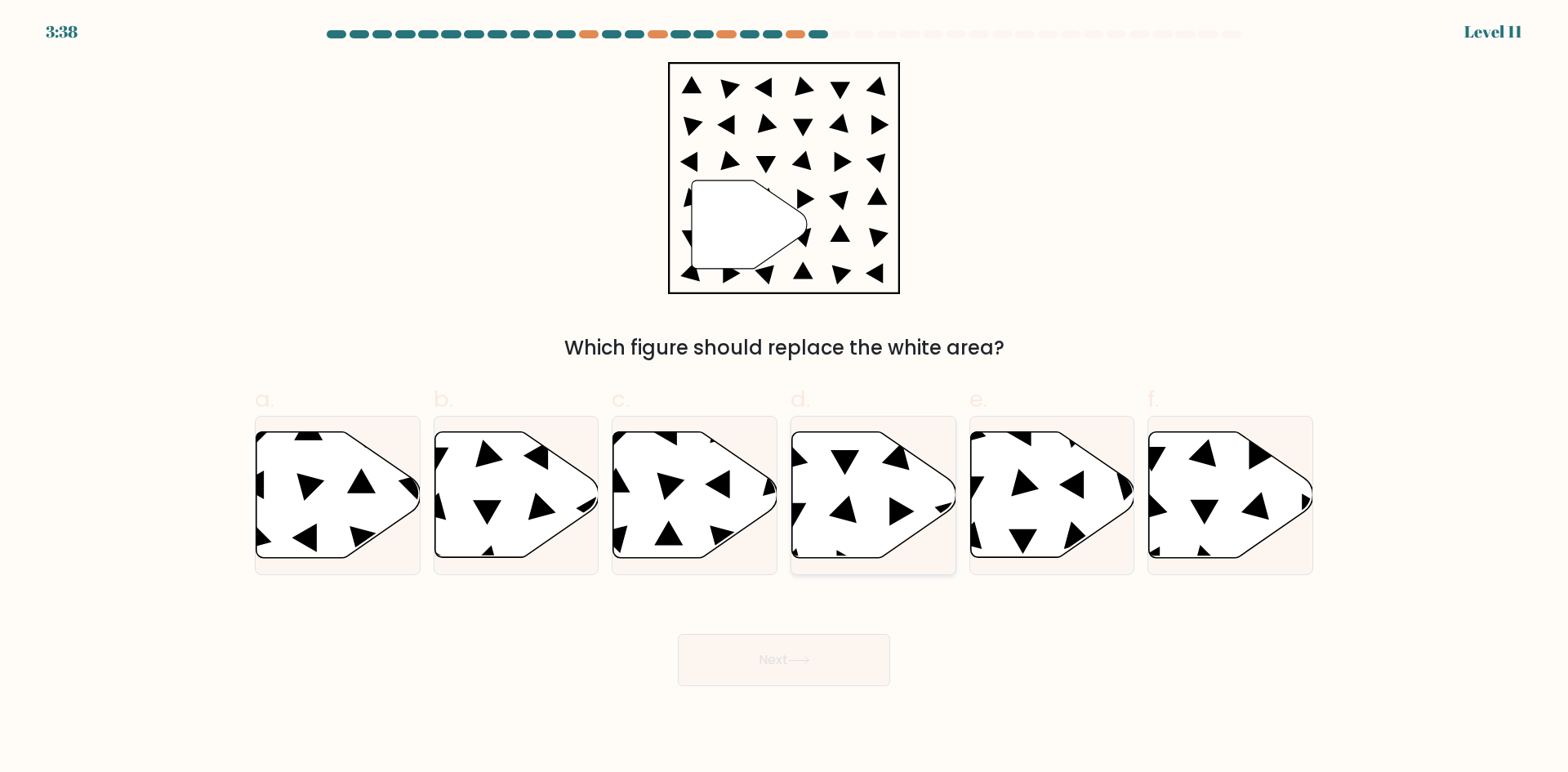
click at [883, 501] on icon at bounding box center [874, 494] width 164 height 126
click at [784, 397] on input "d." at bounding box center [784, 392] width 1 height 10
radio input "true"
click at [813, 673] on button "Next" at bounding box center [784, 660] width 212 height 52
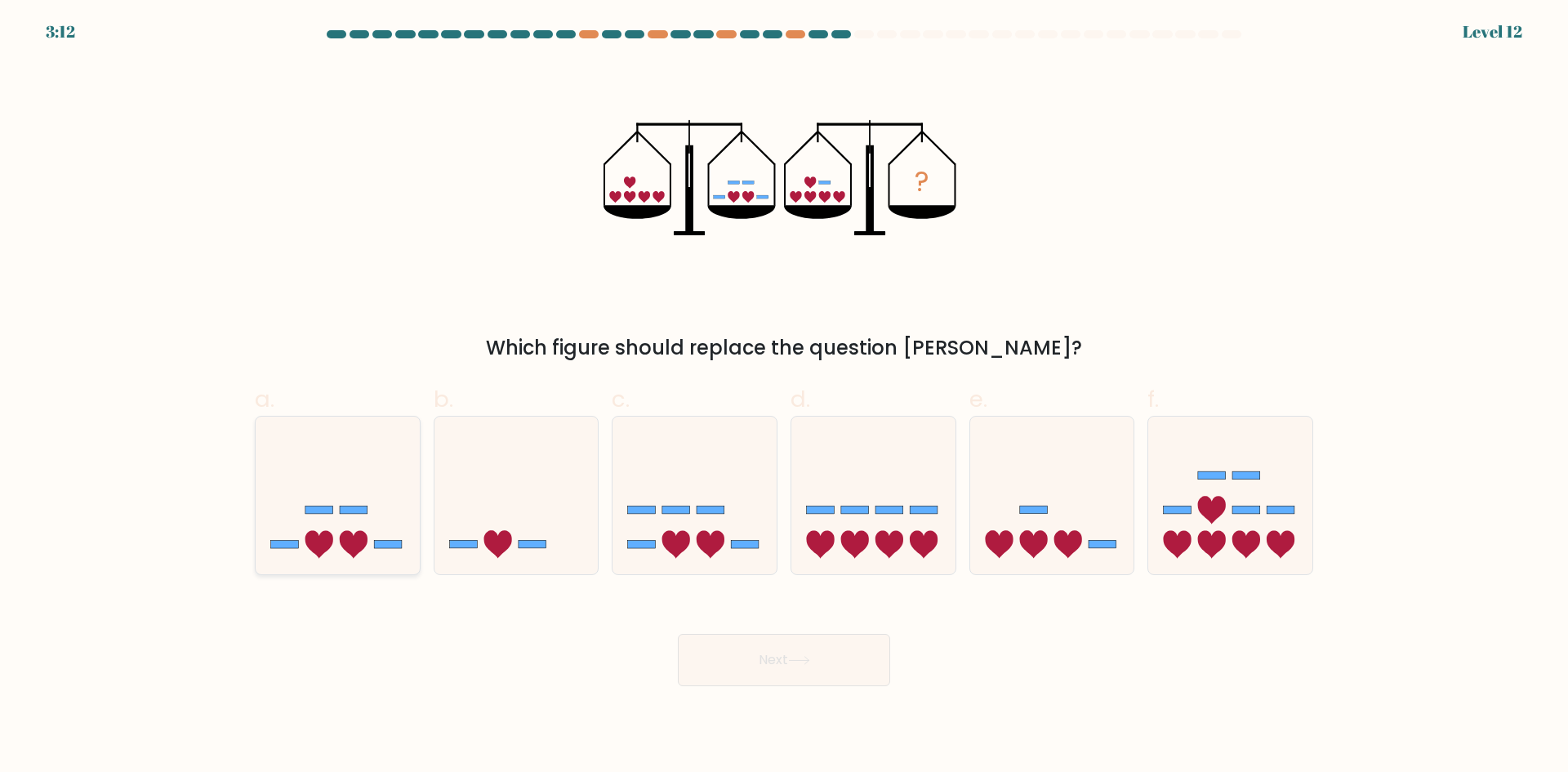
click at [356, 493] on icon at bounding box center [337, 495] width 164 height 135
click at [784, 397] on input "a." at bounding box center [784, 392] width 1 height 10
radio input "true"
click at [768, 650] on button "Next" at bounding box center [784, 660] width 212 height 52
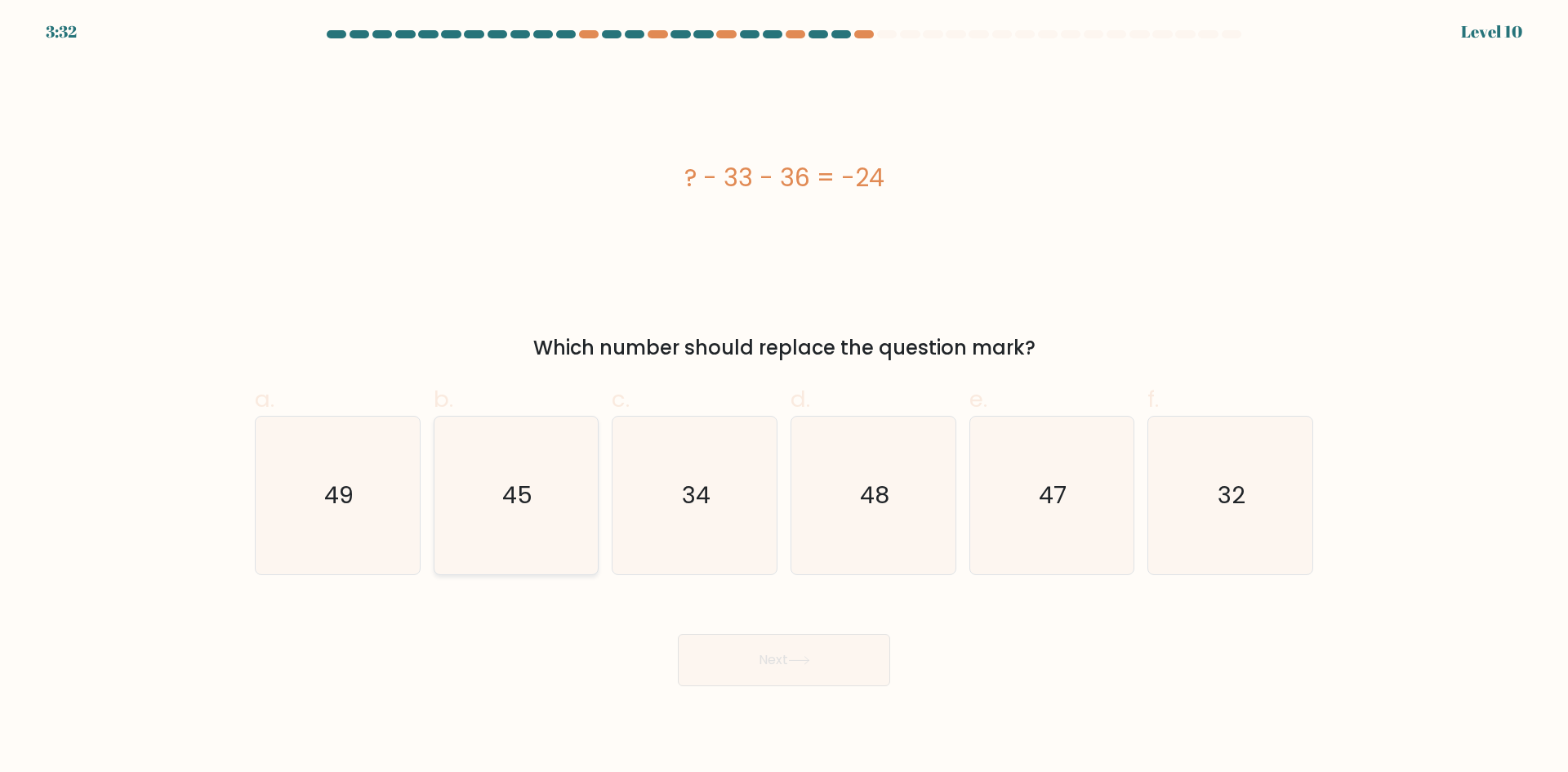
click at [508, 500] on text "45" at bounding box center [516, 495] width 30 height 33
click at [784, 397] on input "b. 45" at bounding box center [784, 392] width 1 height 10
radio input "true"
click at [719, 661] on button "Next" at bounding box center [784, 660] width 212 height 52
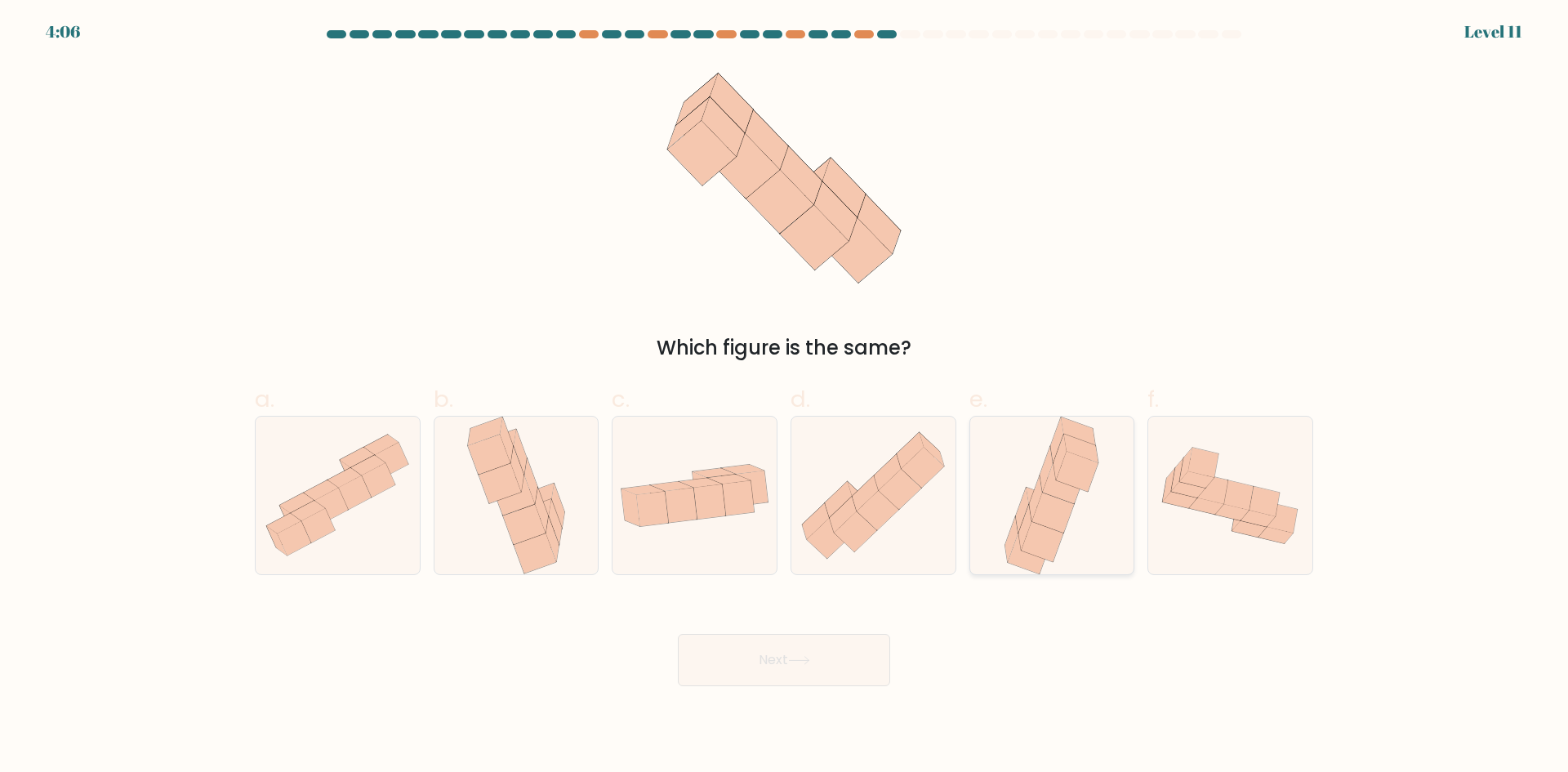
click at [986, 566] on div at bounding box center [1052, 495] width 166 height 159
click at [784, 397] on input "e." at bounding box center [784, 392] width 1 height 10
radio input "true"
click at [861, 676] on button "Next" at bounding box center [784, 660] width 212 height 52
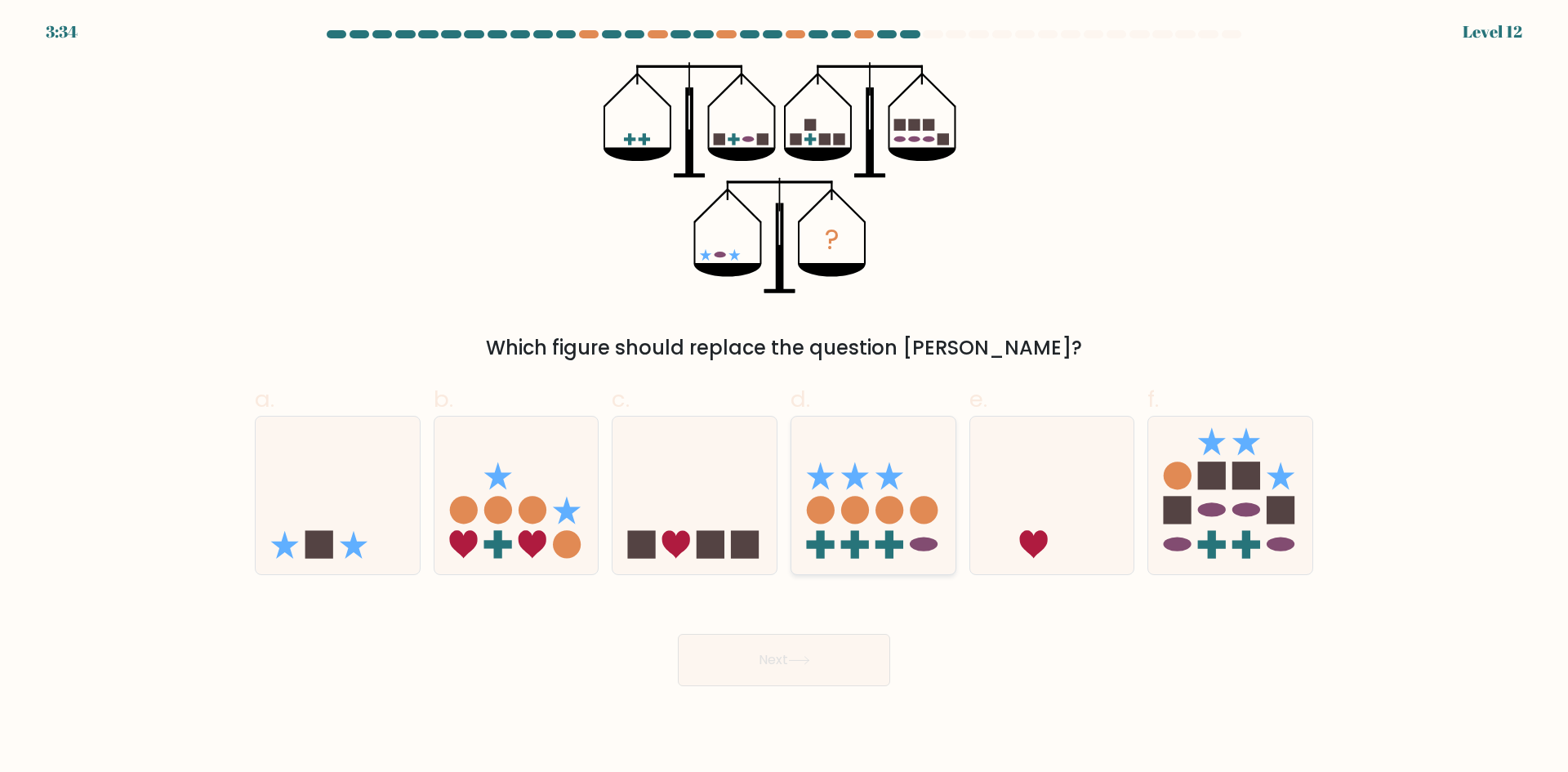
click at [840, 524] on icon at bounding box center [873, 495] width 164 height 135
click at [784, 397] on input "d." at bounding box center [784, 392] width 1 height 10
radio input "true"
click at [767, 642] on button "Next" at bounding box center [784, 660] width 212 height 52
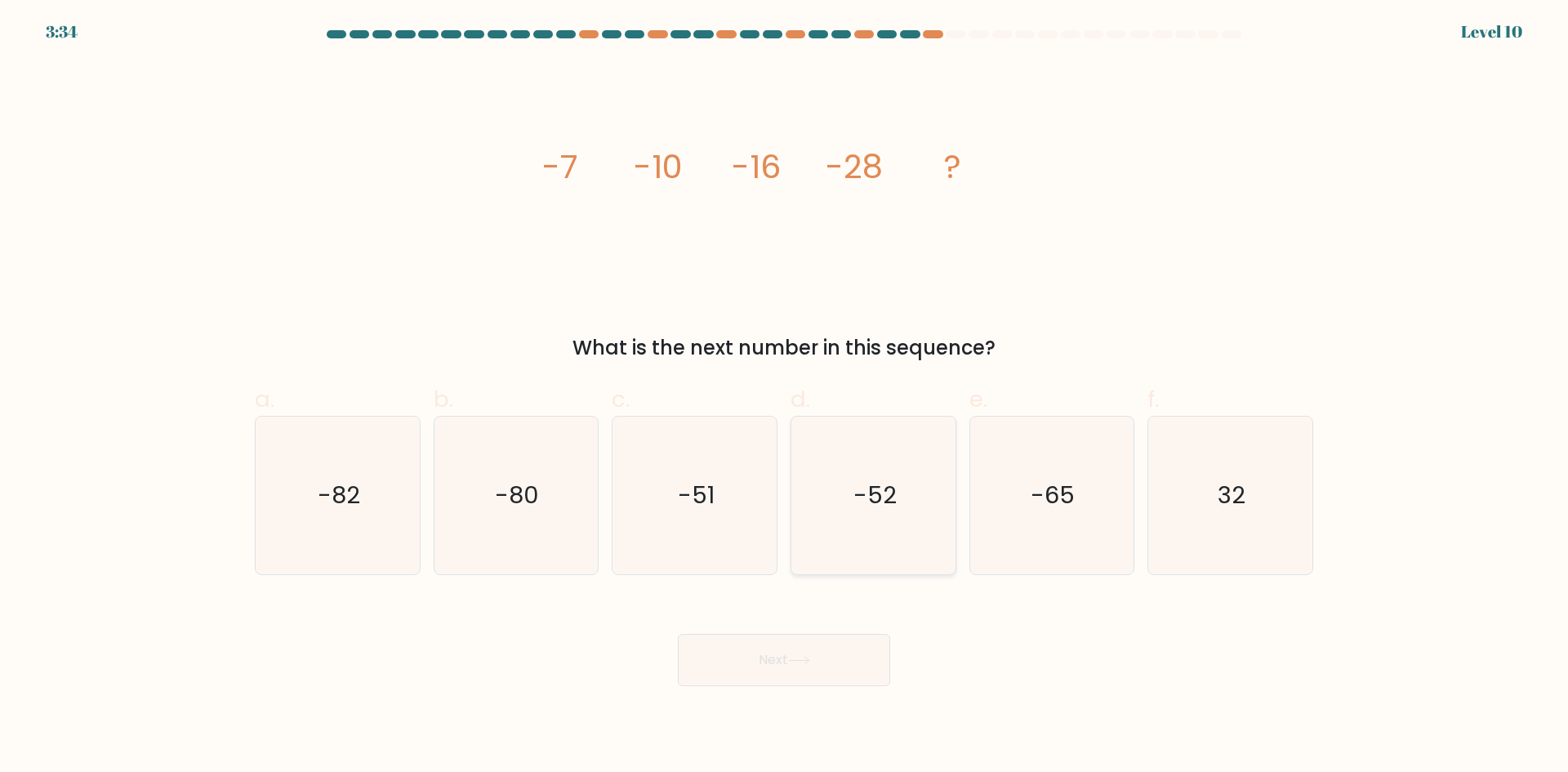
click at [872, 518] on icon "-52" at bounding box center [873, 495] width 158 height 158
click at [784, 397] on input "d. -52" at bounding box center [784, 392] width 1 height 10
radio input "true"
click at [857, 667] on button "Next" at bounding box center [784, 660] width 212 height 52
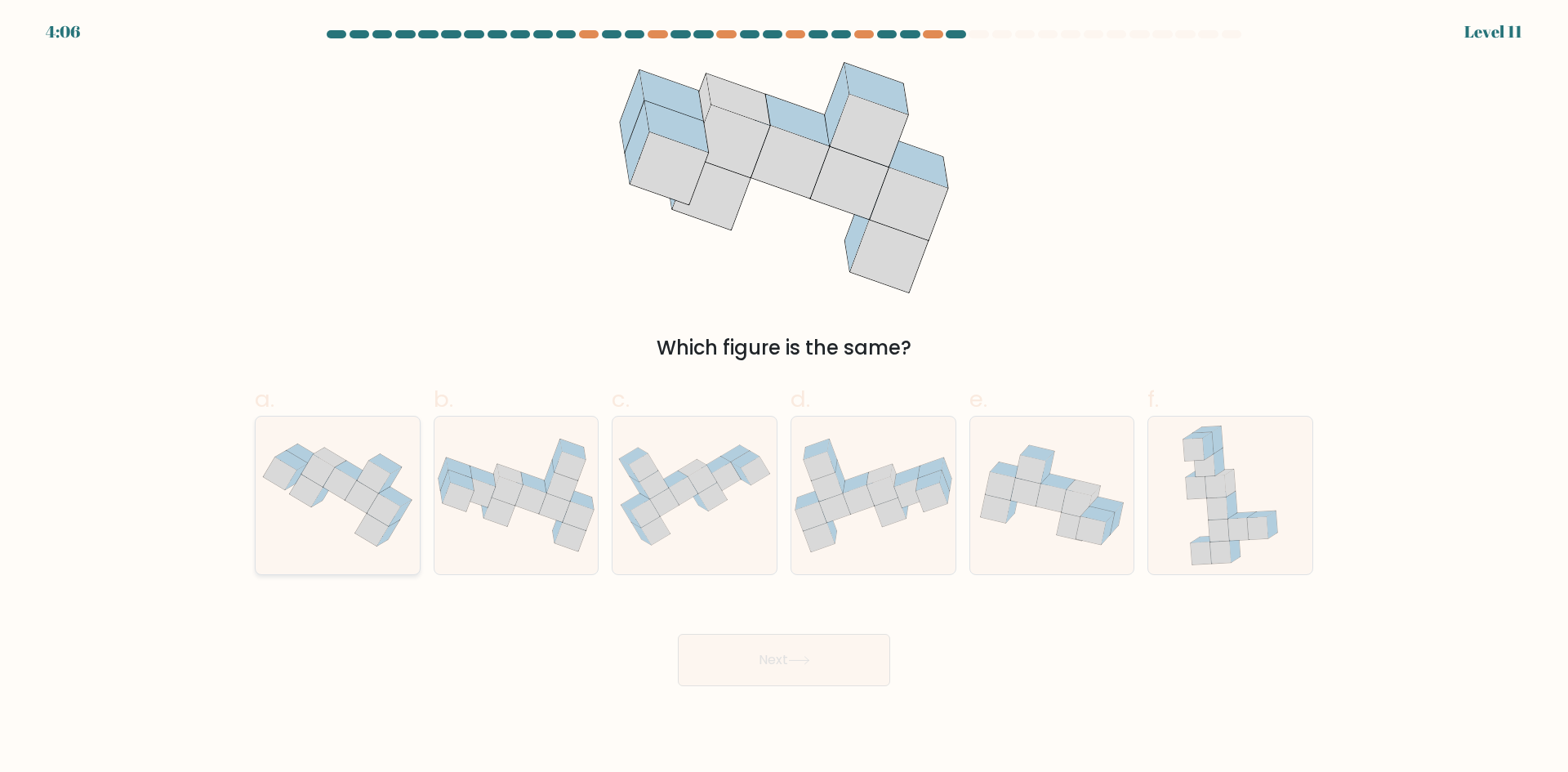
click at [378, 554] on icon at bounding box center [337, 494] width 164 height 123
click at [784, 397] on input "a." at bounding box center [784, 392] width 1 height 10
radio input "true"
click at [790, 659] on button "Next" at bounding box center [784, 660] width 212 height 52
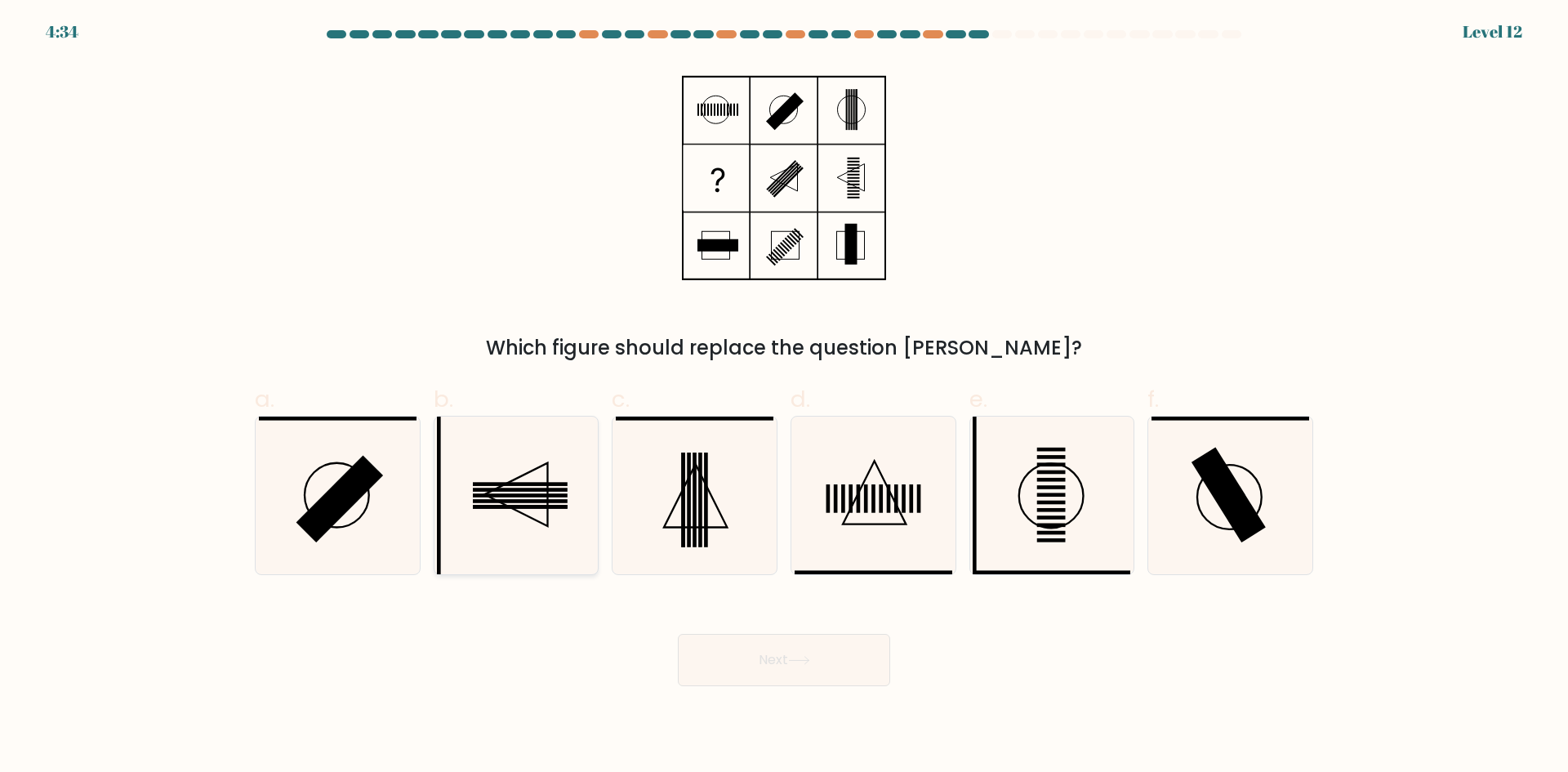
click at [529, 485] on rect at bounding box center [520, 484] width 95 height 4
click at [784, 397] on input "b." at bounding box center [784, 392] width 1 height 10
radio input "true"
click at [817, 648] on button "Next" at bounding box center [784, 660] width 212 height 52
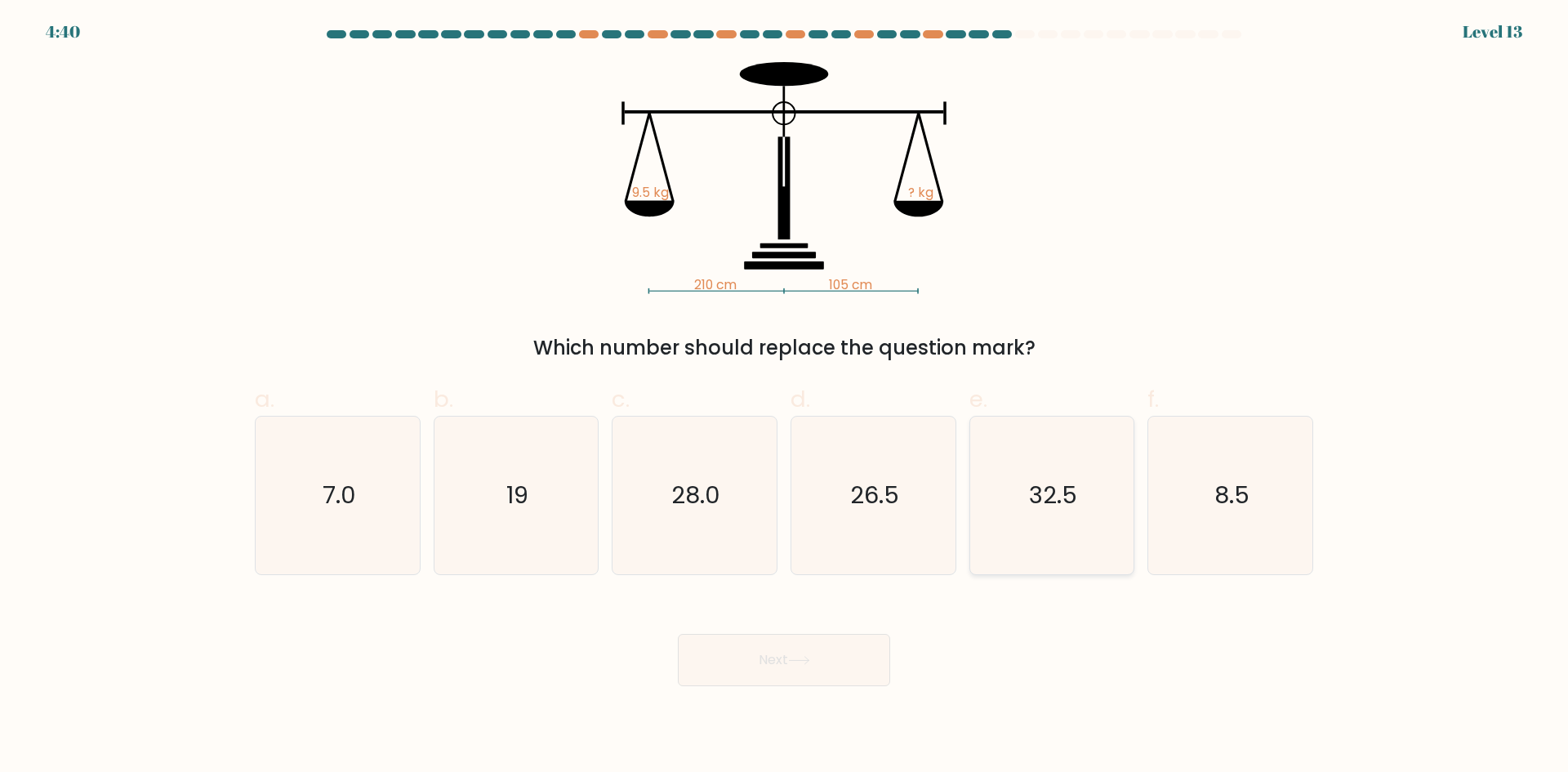
click at [1054, 505] on text "32.5" at bounding box center [1052, 495] width 48 height 33
click at [784, 397] on input "e. 32.5" at bounding box center [784, 392] width 1 height 10
radio input "true"
click at [830, 673] on button "Next" at bounding box center [784, 660] width 212 height 52
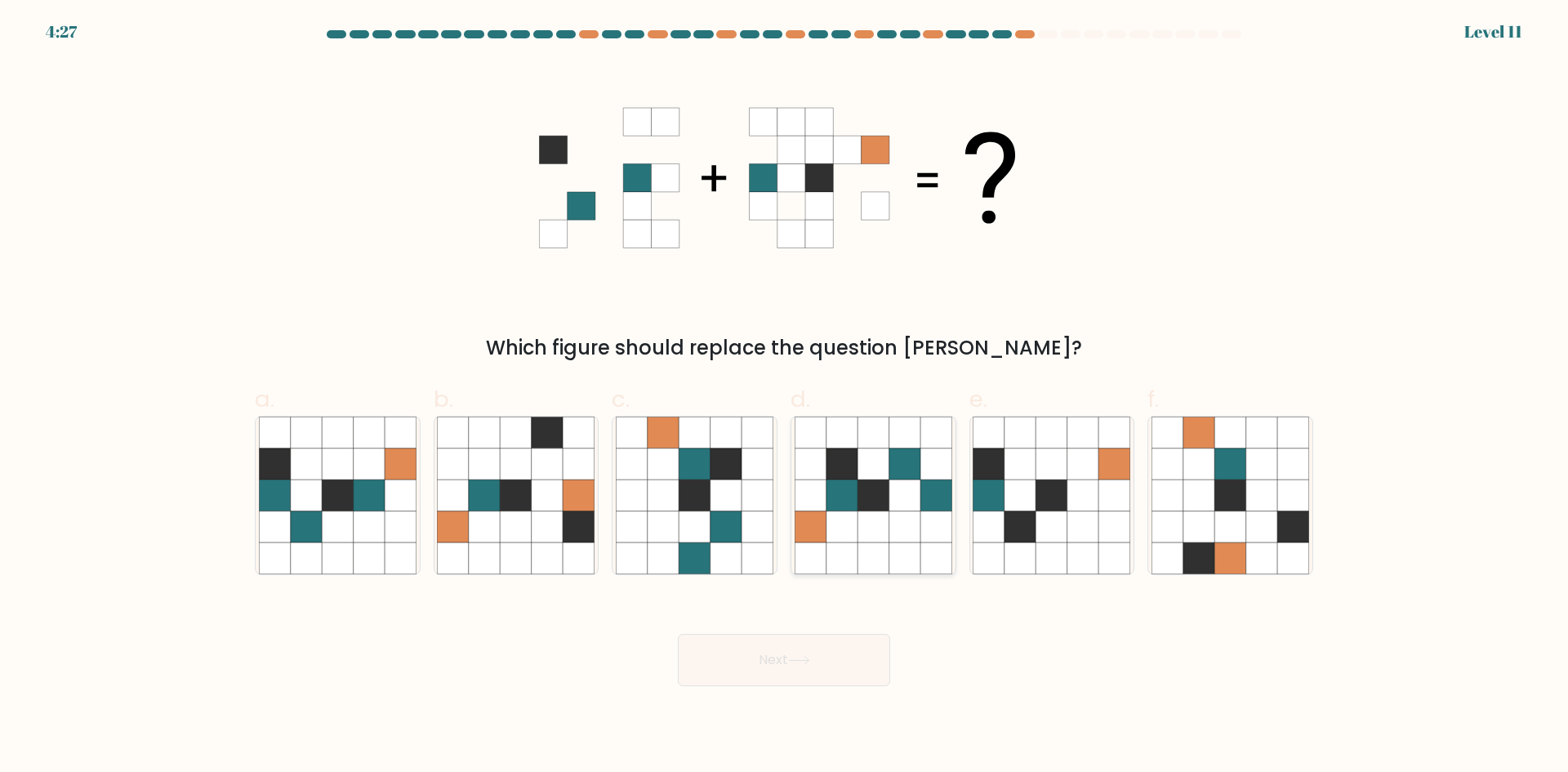
click at [878, 505] on icon at bounding box center [873, 495] width 31 height 31
click at [784, 397] on input "d." at bounding box center [784, 392] width 1 height 10
radio input "true"
click at [793, 649] on button "Next" at bounding box center [784, 660] width 212 height 52
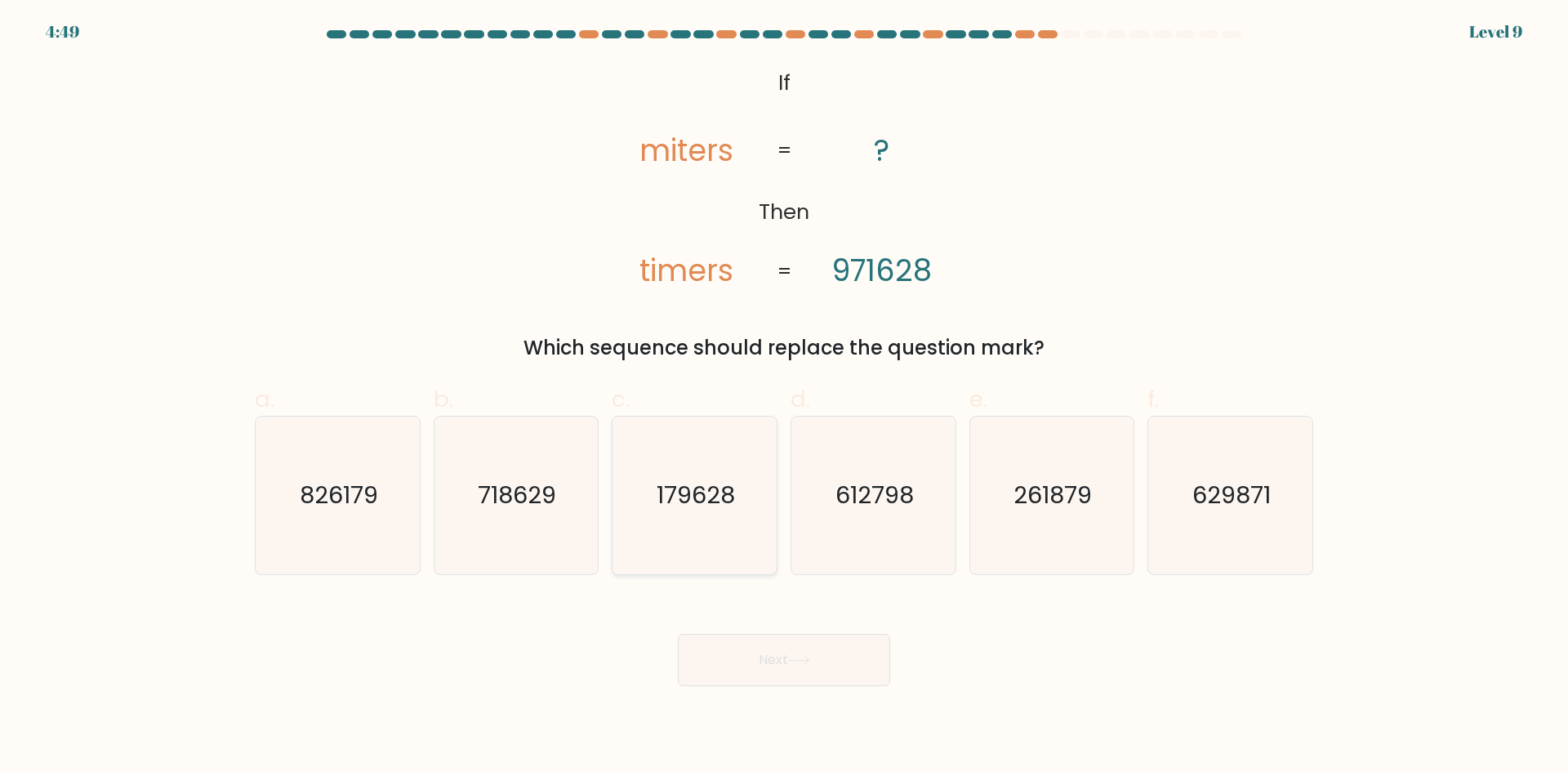
click at [672, 476] on icon "179628" at bounding box center [695, 495] width 158 height 158
click at [784, 397] on input "c. 179628" at bounding box center [784, 392] width 1 height 10
radio input "true"
click at [770, 692] on body "4:47 Level 9 If" at bounding box center [784, 386] width 1568 height 772
click at [770, 682] on button "Next" at bounding box center [784, 660] width 212 height 52
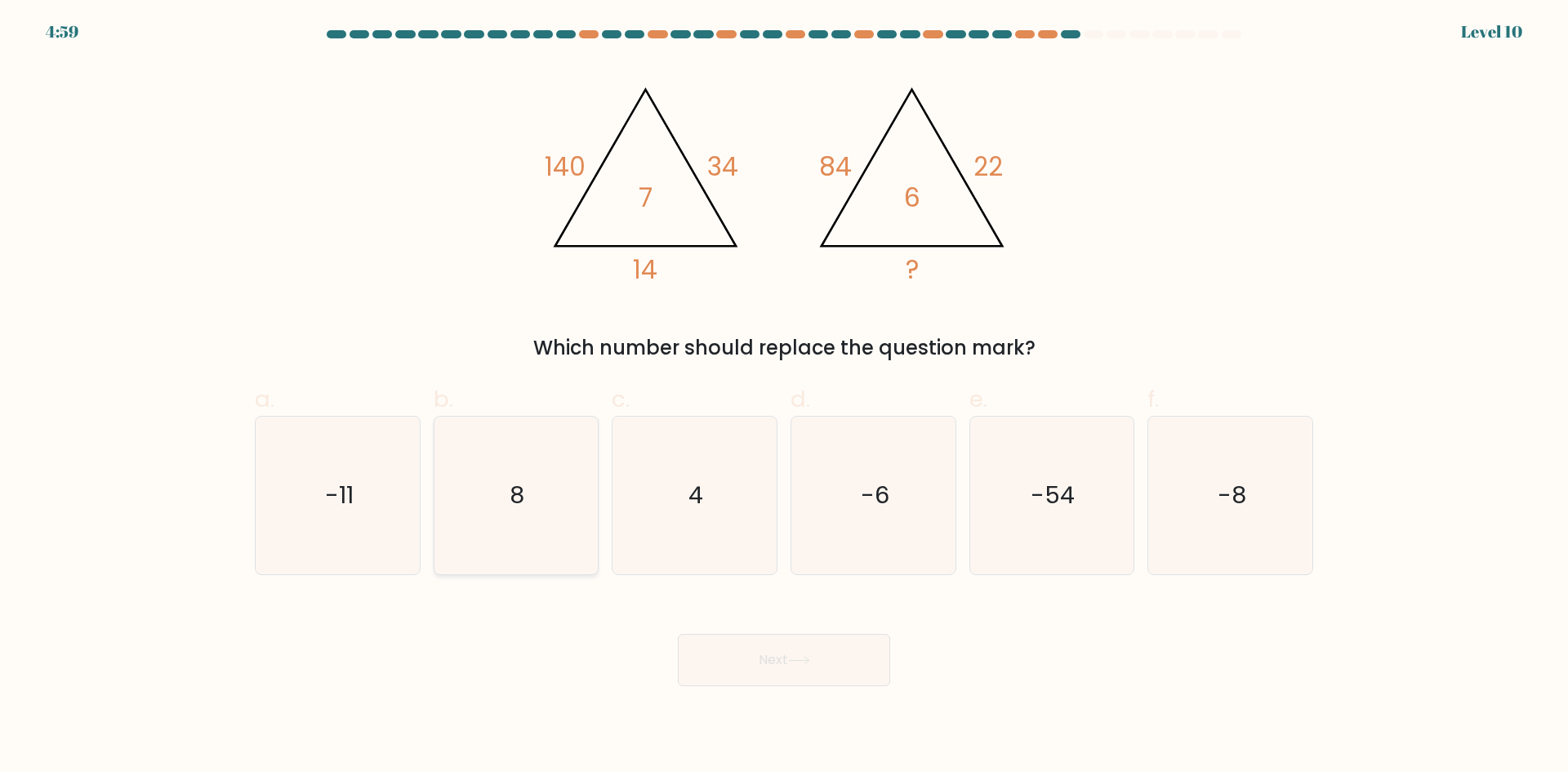
click at [485, 531] on icon "8" at bounding box center [516, 495] width 158 height 158
click at [784, 397] on input "b. 8" at bounding box center [784, 392] width 1 height 10
radio input "true"
click at [1230, 464] on icon "-8" at bounding box center [1230, 495] width 158 height 158
click at [784, 397] on input "f. -8" at bounding box center [784, 392] width 1 height 10
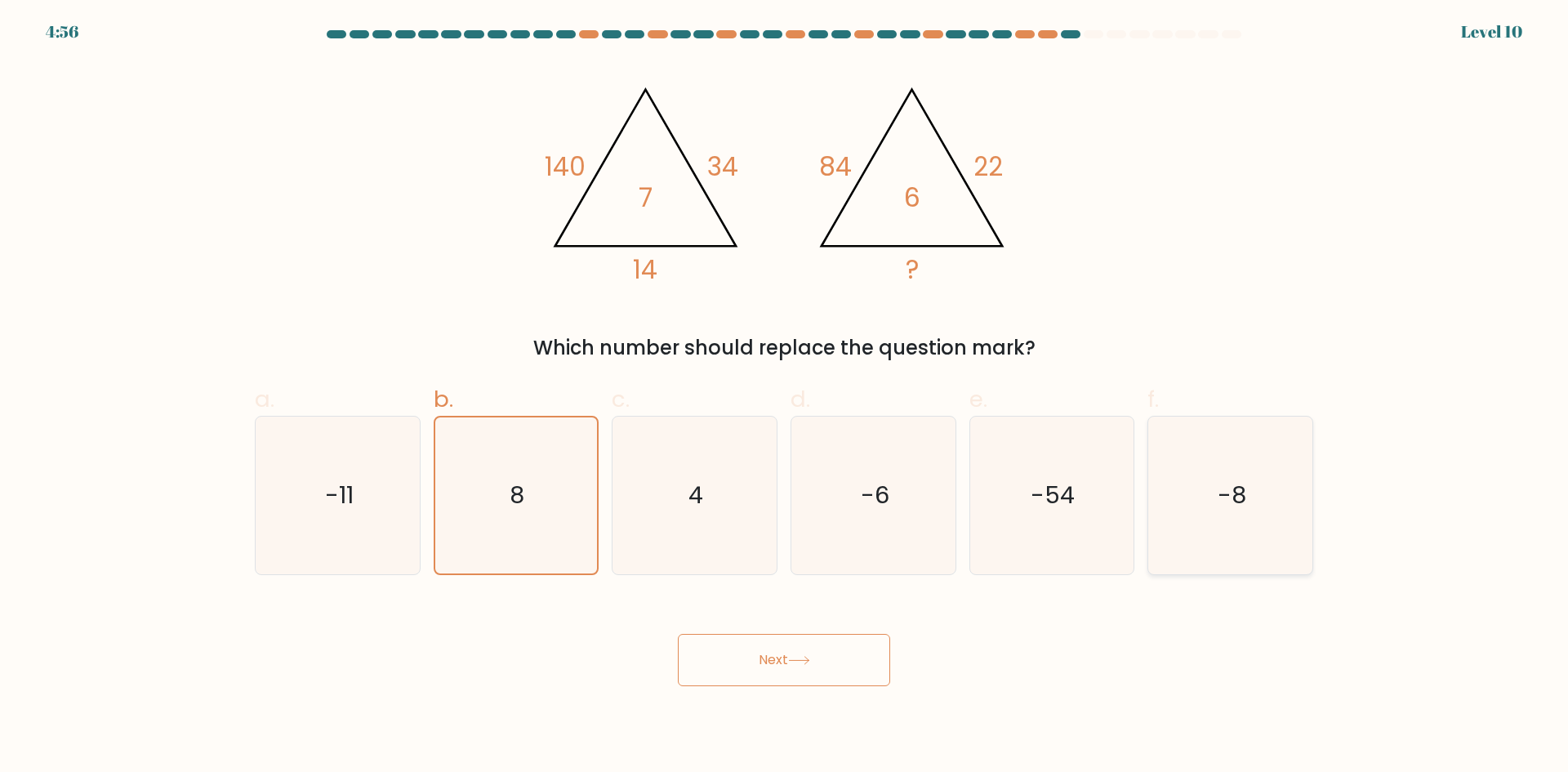
radio input "true"
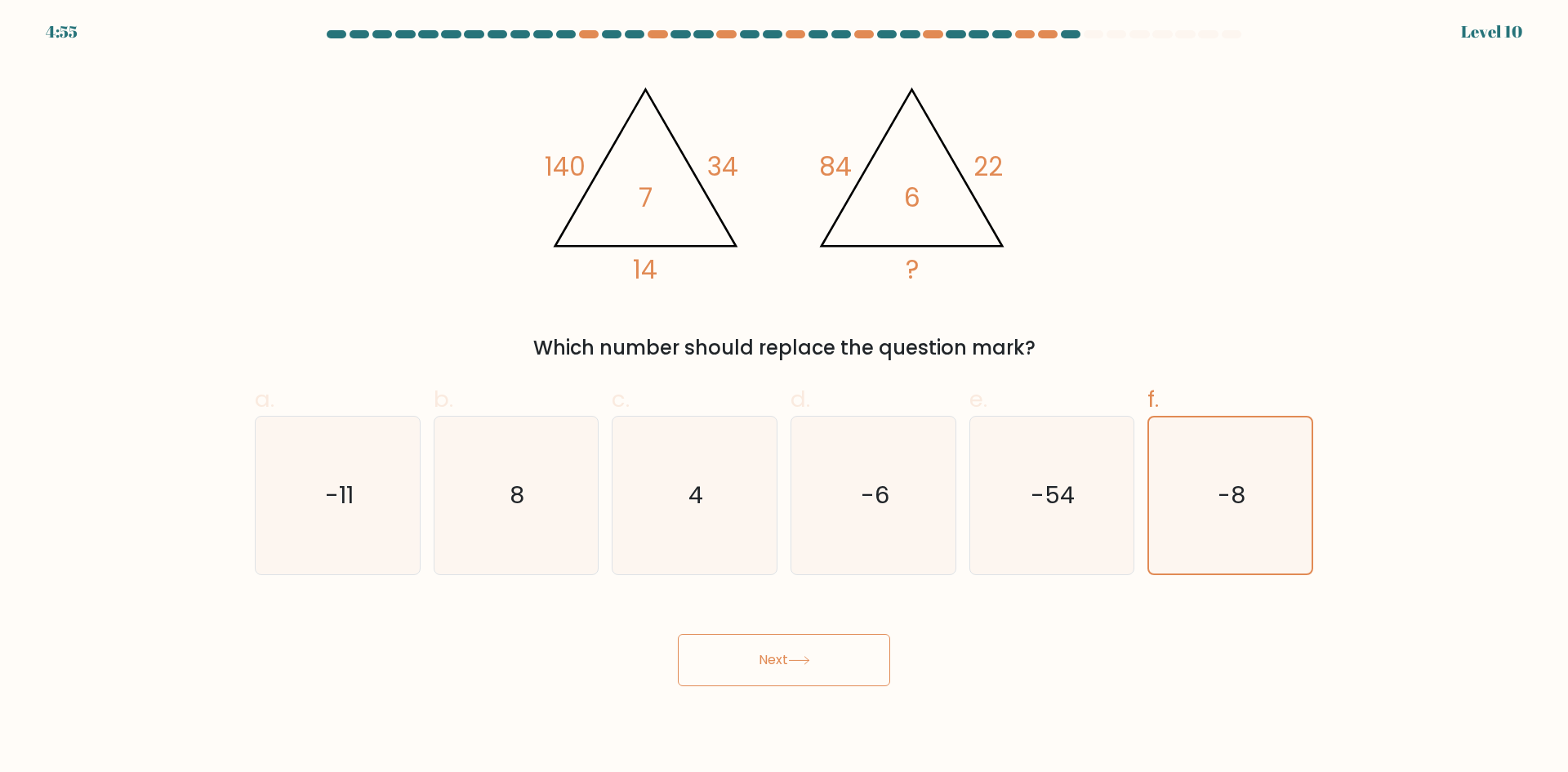
click at [765, 672] on button "Next" at bounding box center [784, 660] width 212 height 52
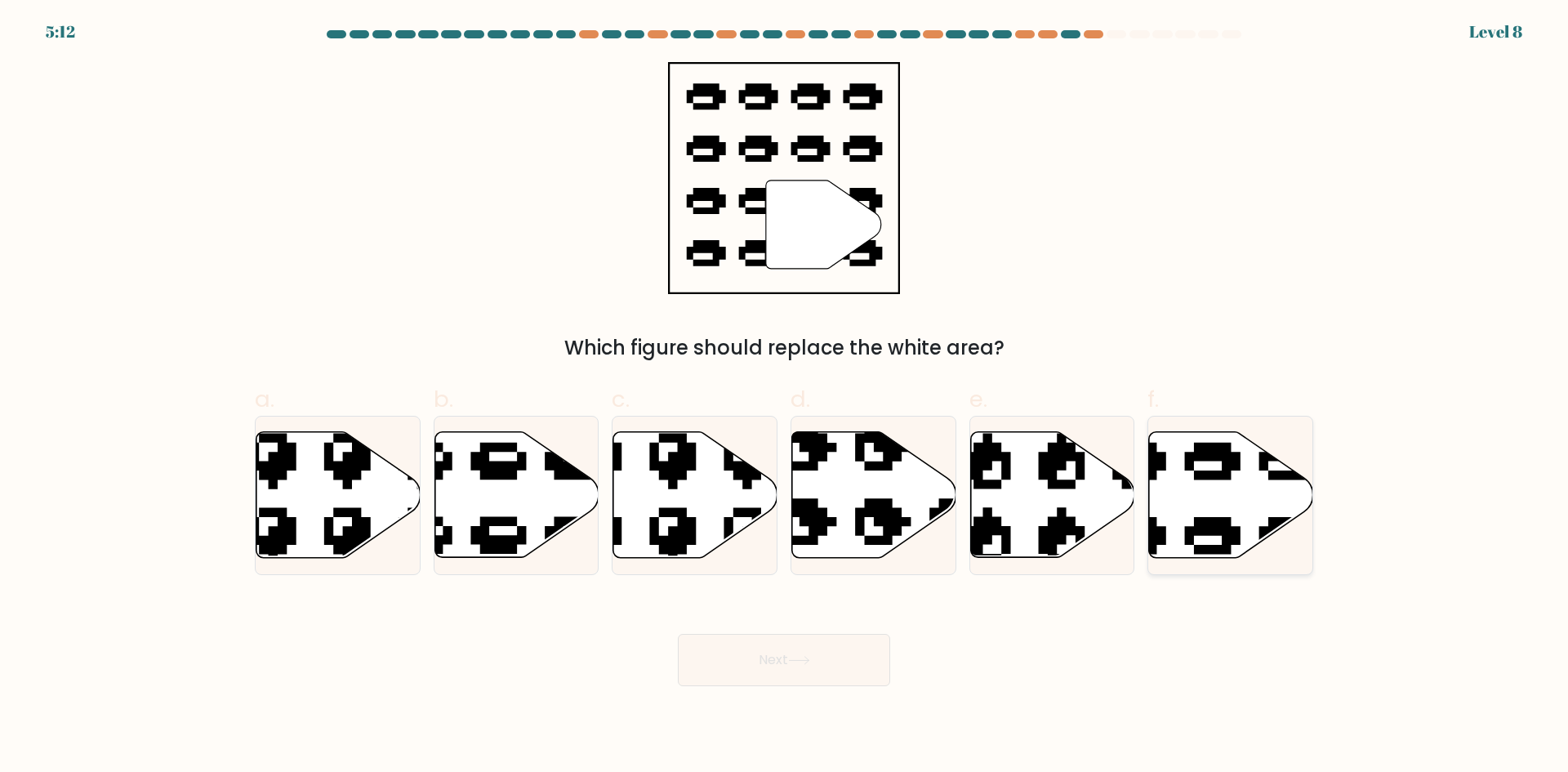
click at [1249, 482] on icon at bounding box center [1231, 494] width 164 height 126
click at [784, 397] on input "f." at bounding box center [784, 392] width 1 height 10
radio input "true"
click at [857, 655] on button "Next" at bounding box center [784, 660] width 212 height 52
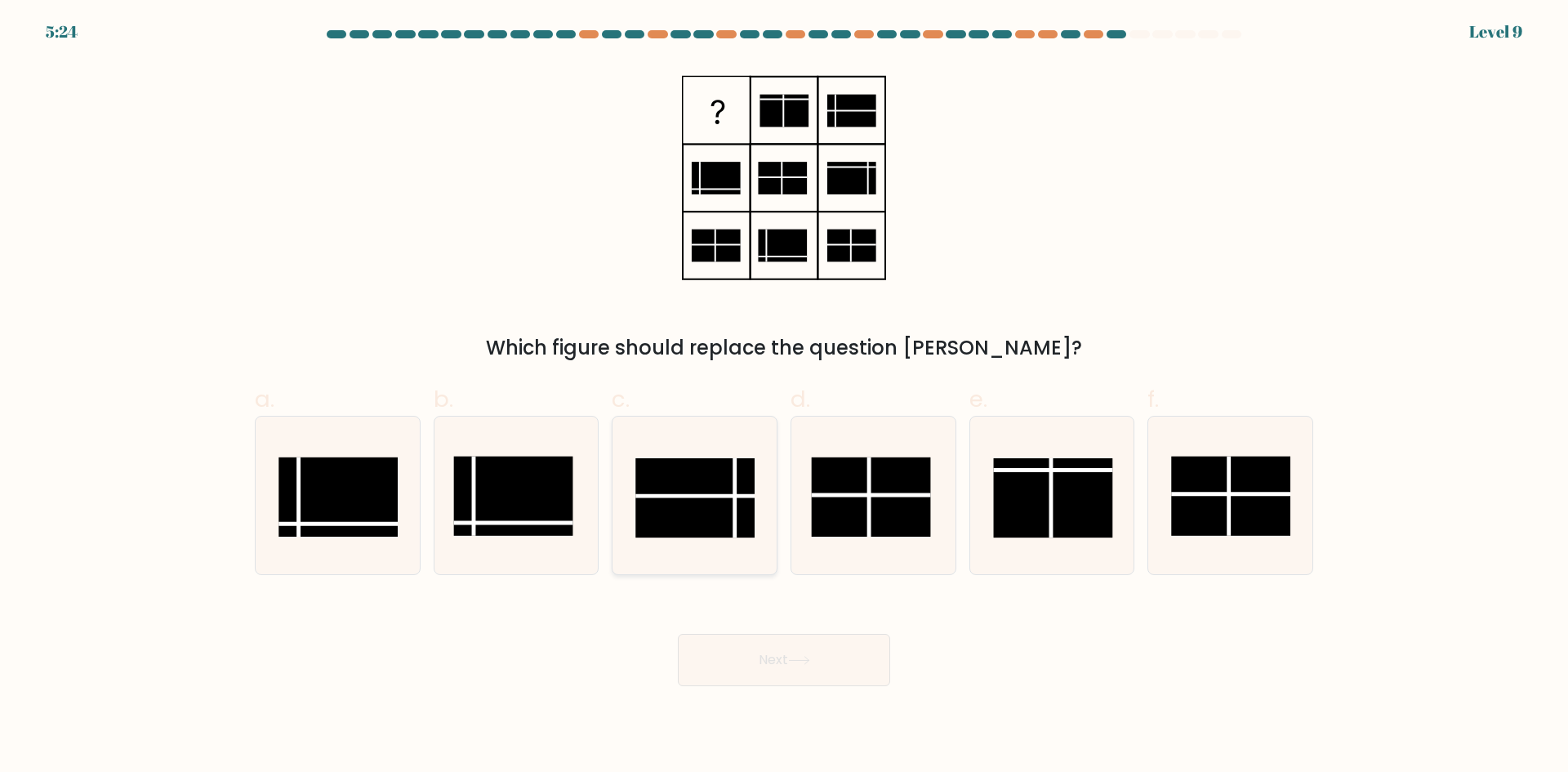
click at [624, 478] on icon at bounding box center [695, 495] width 158 height 158
click at [784, 397] on input "c." at bounding box center [784, 392] width 1 height 10
radio input "true"
click at [747, 668] on button "Next" at bounding box center [784, 660] width 212 height 52
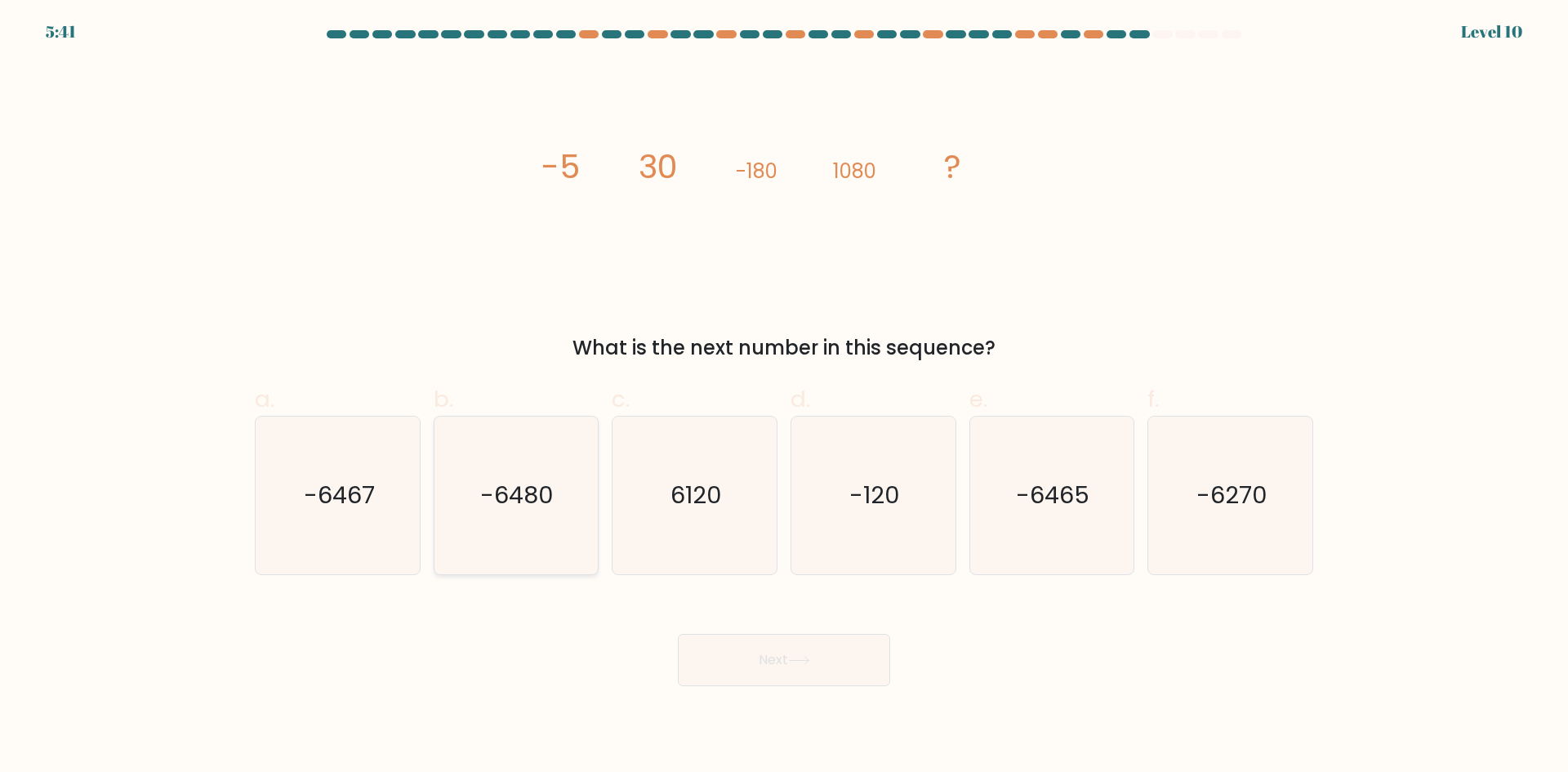
click at [488, 522] on icon "-6480" at bounding box center [516, 495] width 158 height 158
click at [784, 397] on input "b. -6480" at bounding box center [784, 392] width 1 height 10
radio input "true"
click at [812, 675] on button "Next" at bounding box center [784, 660] width 212 height 52
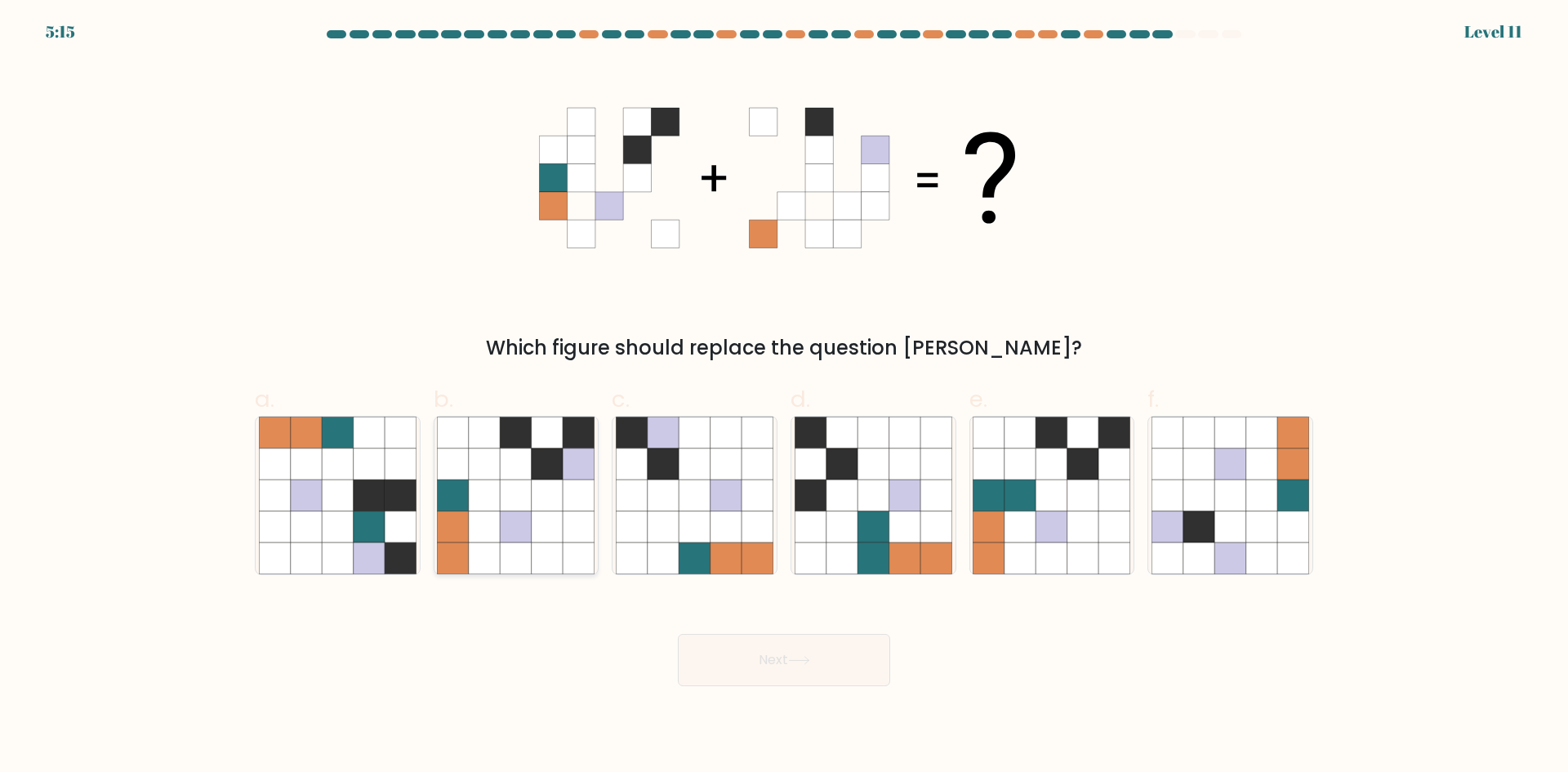
click at [543, 532] on icon at bounding box center [547, 527] width 31 height 31
click at [784, 397] on input "b." at bounding box center [784, 392] width 1 height 10
radio input "true"
click at [810, 661] on icon at bounding box center [799, 661] width 22 height 9
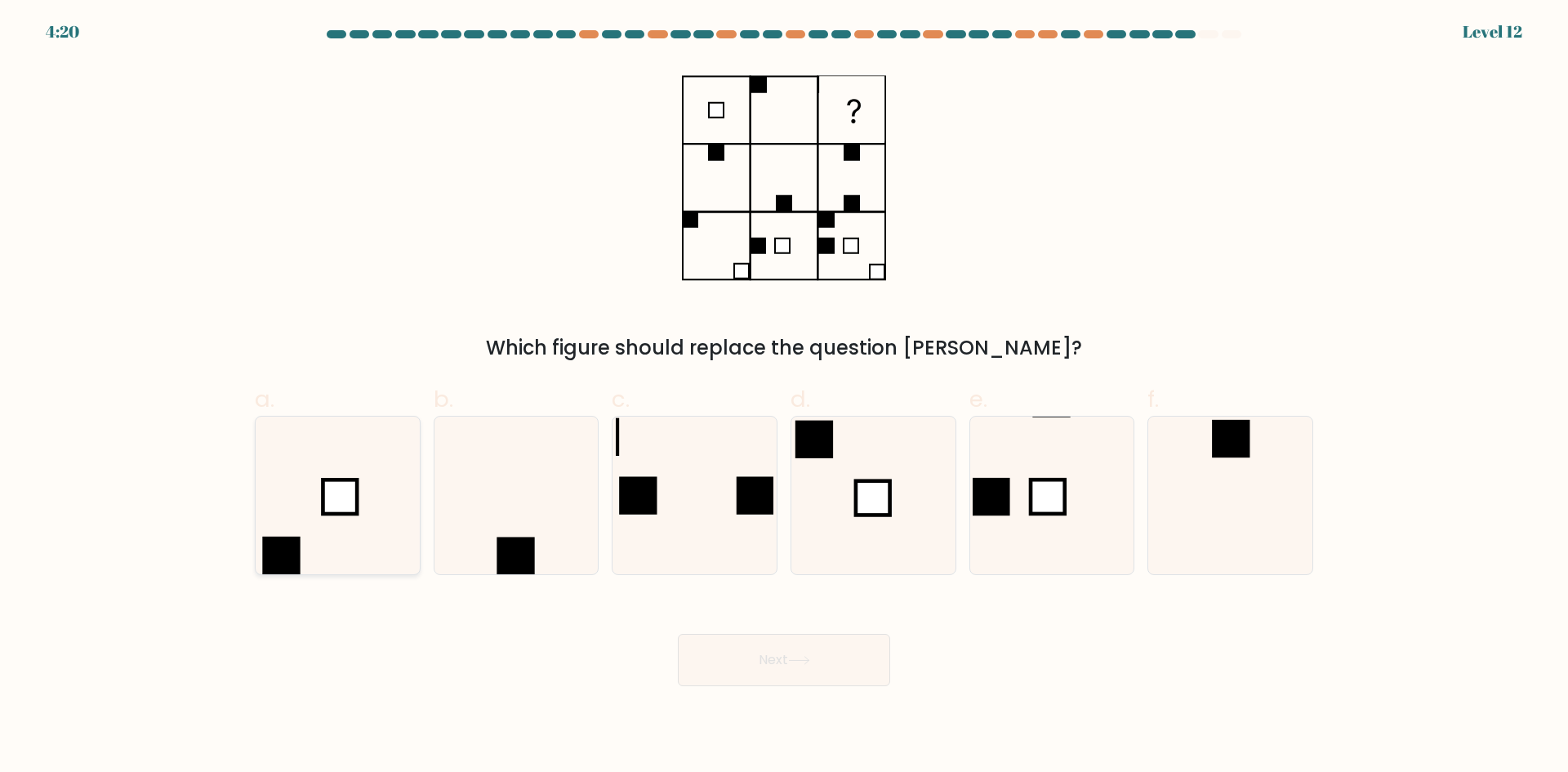
click at [331, 460] on icon at bounding box center [337, 495] width 158 height 158
click at [784, 397] on input "a." at bounding box center [784, 392] width 1 height 10
radio input "true"
click at [846, 649] on button "Next" at bounding box center [784, 660] width 212 height 52
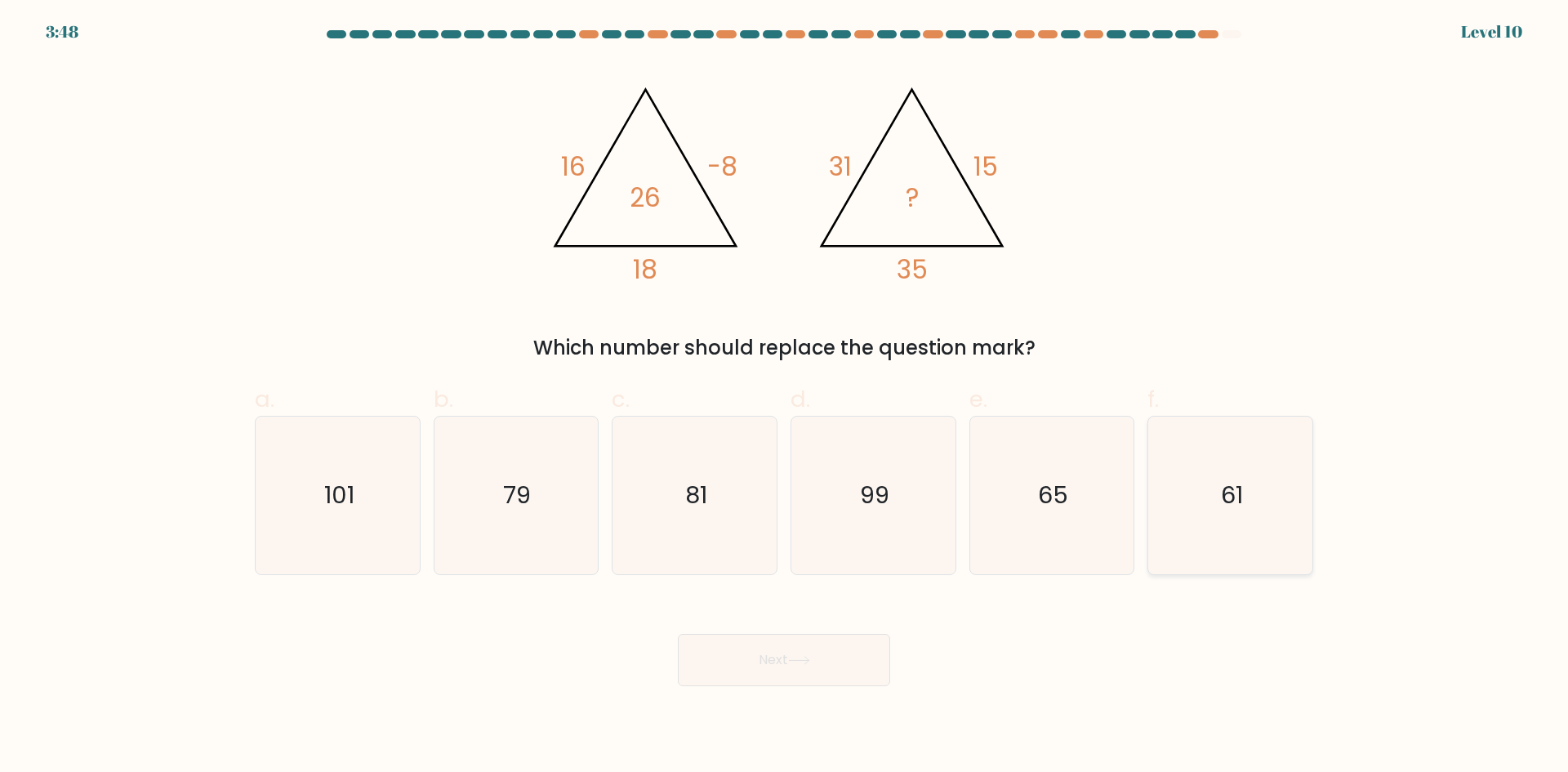
click at [1228, 492] on text "61" at bounding box center [1232, 495] width 22 height 33
click at [784, 397] on input "f. 61" at bounding box center [784, 392] width 1 height 10
radio input "true"
click at [765, 660] on button "Next" at bounding box center [784, 660] width 212 height 52
